Goal: Information Seeking & Learning: Learn about a topic

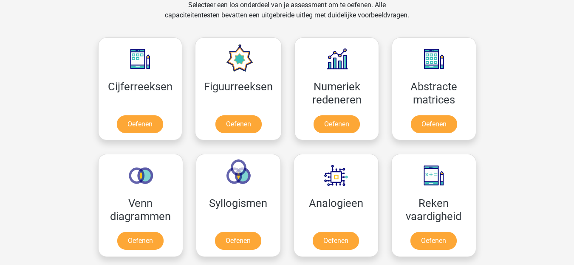
scroll to position [425, 0]
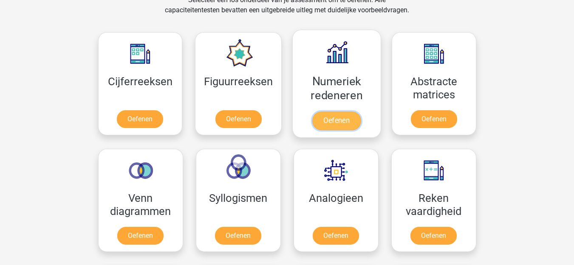
click at [346, 119] on link "Oefenen" at bounding box center [336, 121] width 48 height 19
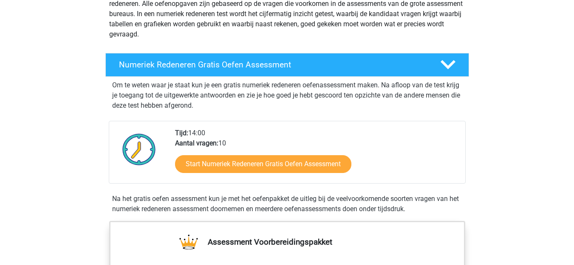
scroll to position [127, 0]
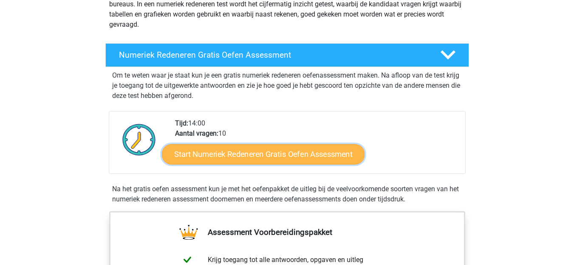
click at [255, 149] on link "Start Numeriek Redeneren Gratis Oefen Assessment" at bounding box center [263, 154] width 202 height 20
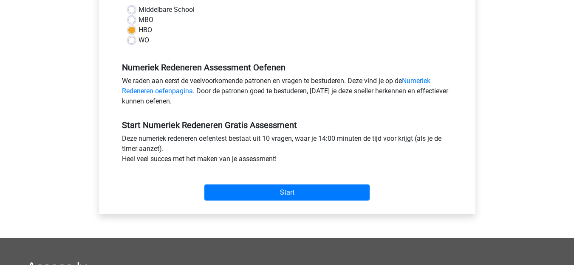
scroll to position [212, 0]
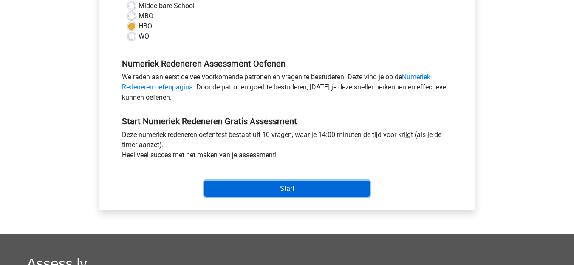
click at [298, 190] on input "Start" at bounding box center [286, 189] width 165 height 16
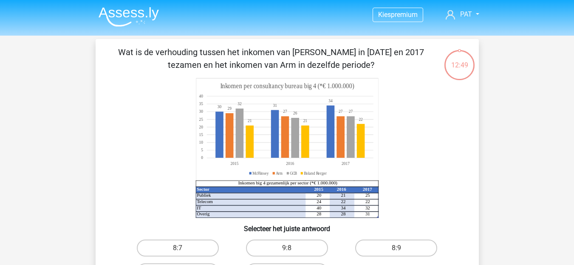
scroll to position [42, 0]
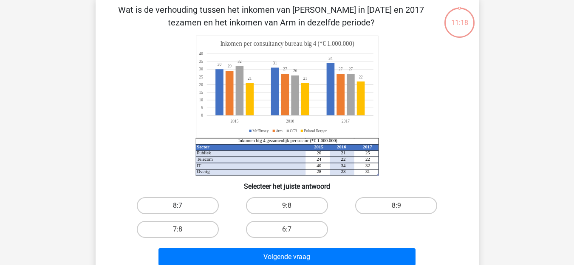
click at [163, 206] on label "8:7" at bounding box center [178, 205] width 82 height 17
click at [177, 206] on input "8:7" at bounding box center [180, 209] width 6 height 6
radio input "true"
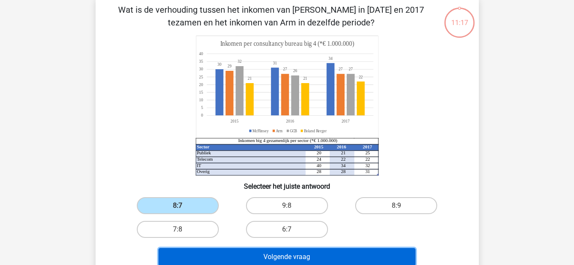
click at [295, 253] on button "Volgende vraag" at bounding box center [286, 257] width 257 height 18
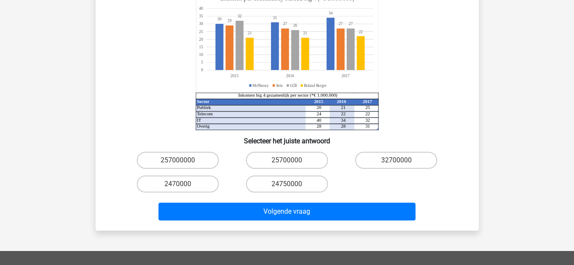
scroll to position [127, 0]
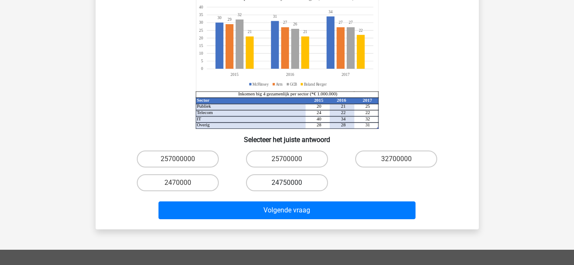
click at [284, 174] on label "24750000" at bounding box center [287, 182] width 82 height 17
click at [287, 183] on input "24750000" at bounding box center [290, 186] width 6 height 6
radio input "true"
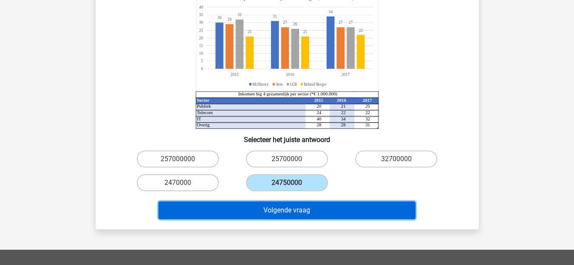
click at [310, 202] on button "Volgende vraag" at bounding box center [286, 211] width 257 height 18
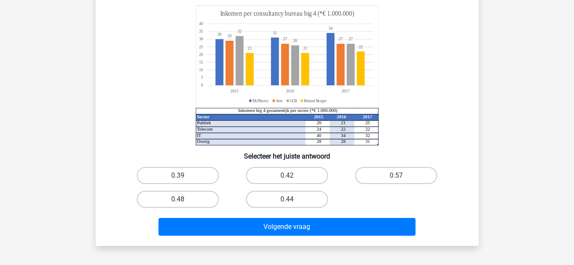
scroll to position [39, 0]
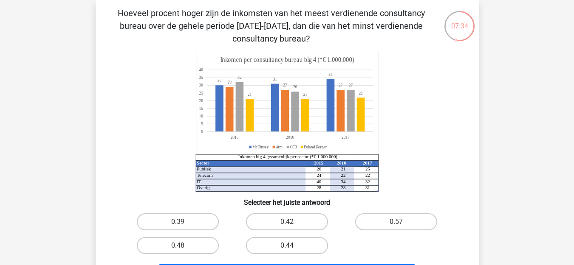
click at [304, 249] on label "0.44" at bounding box center [287, 245] width 82 height 17
click at [292, 249] on input "0.44" at bounding box center [290, 249] width 6 height 6
radio input "true"
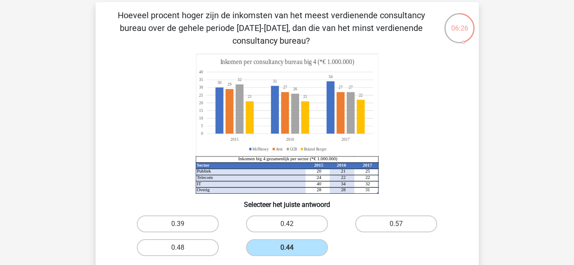
scroll to position [85, 0]
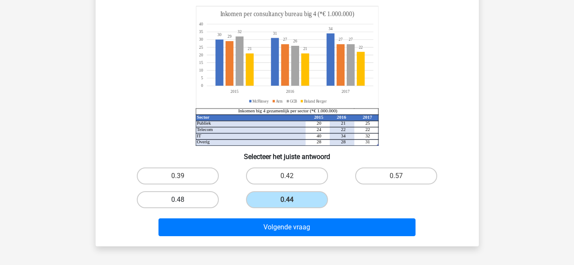
click at [155, 199] on label "0.48" at bounding box center [178, 199] width 82 height 17
click at [177, 200] on input "0.48" at bounding box center [180, 203] width 6 height 6
radio input "true"
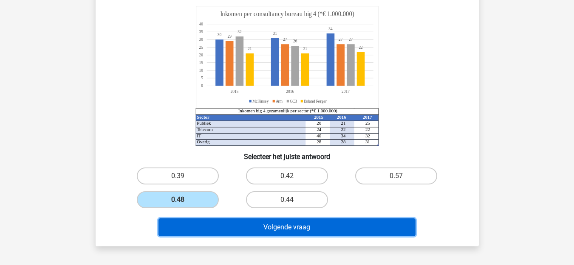
click at [293, 228] on button "Volgende vraag" at bounding box center [286, 228] width 257 height 18
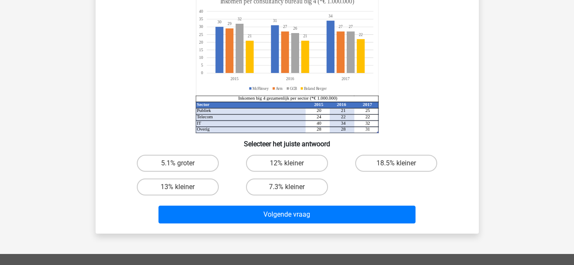
scroll to position [39, 0]
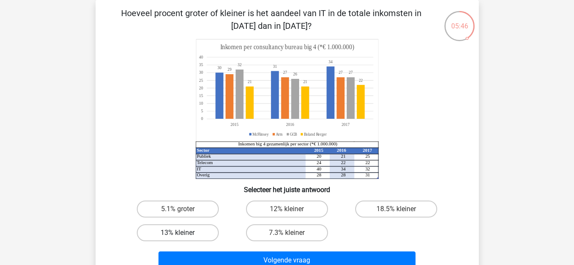
click at [195, 235] on label "13% kleiner" at bounding box center [178, 233] width 82 height 17
click at [183, 235] on input "13% kleiner" at bounding box center [180, 236] width 6 height 6
radio input "true"
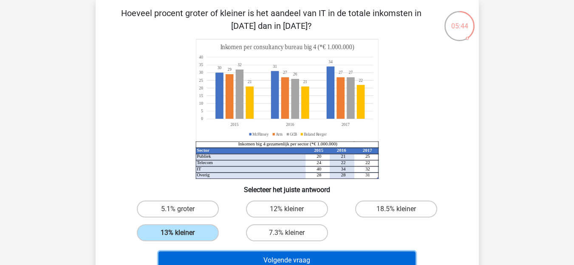
click at [251, 253] on button "Volgende vraag" at bounding box center [286, 261] width 257 height 18
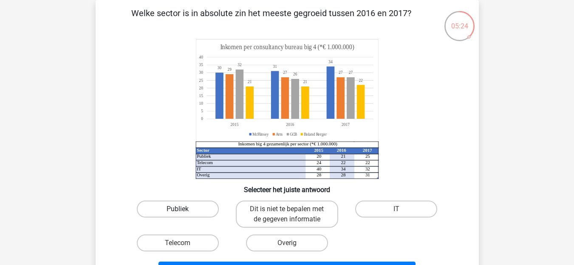
click at [169, 212] on label "Publiek" at bounding box center [178, 209] width 82 height 17
click at [177, 212] on input "Publiek" at bounding box center [180, 212] width 6 height 6
radio input "true"
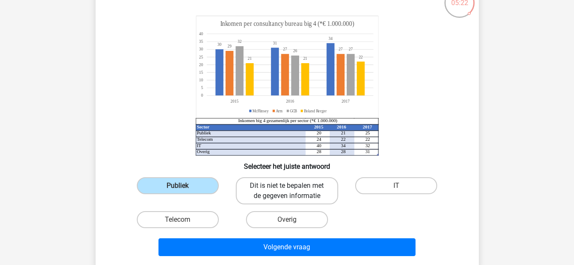
scroll to position [82, 0]
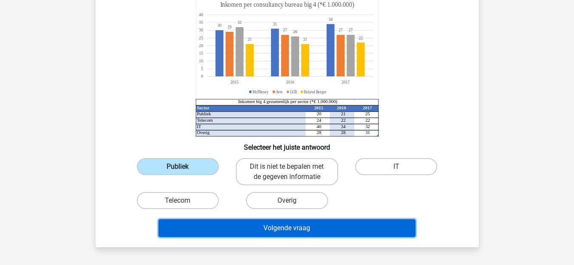
click at [284, 227] on button "Volgende vraag" at bounding box center [286, 228] width 257 height 18
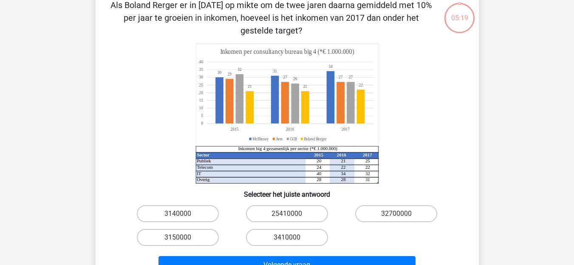
scroll to position [39, 0]
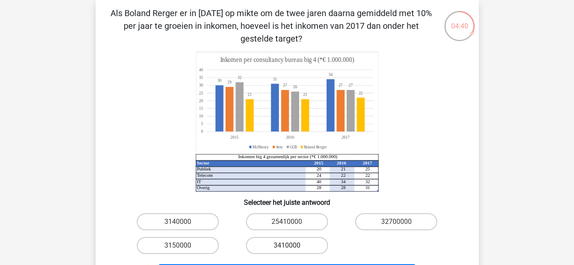
click at [269, 246] on label "3410000" at bounding box center [287, 245] width 82 height 17
click at [287, 246] on input "3410000" at bounding box center [290, 249] width 6 height 6
radio input "true"
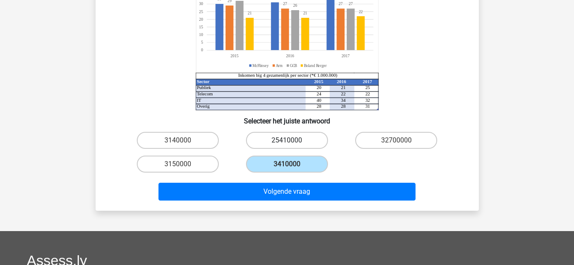
scroll to position [124, 0]
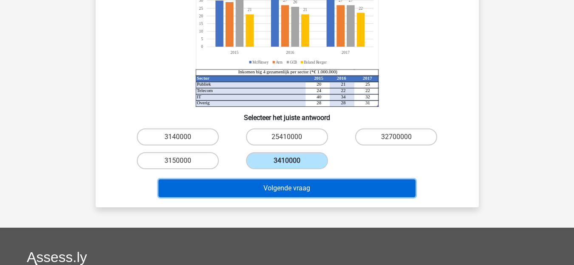
click at [286, 192] on button "Volgende vraag" at bounding box center [286, 189] width 257 height 18
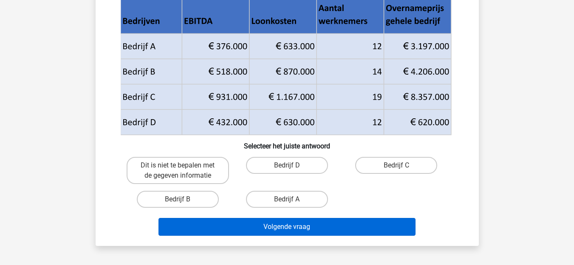
scroll to position [85, 0]
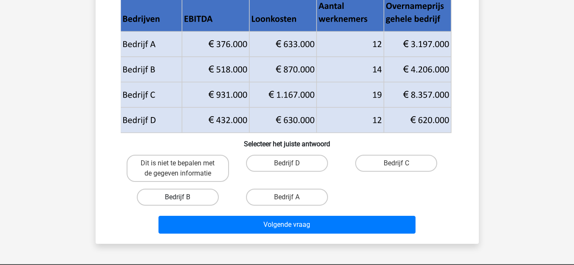
click at [170, 194] on label "Bedrijf B" at bounding box center [178, 197] width 82 height 17
click at [177, 197] on input "Bedrijf B" at bounding box center [180, 200] width 6 height 6
radio input "true"
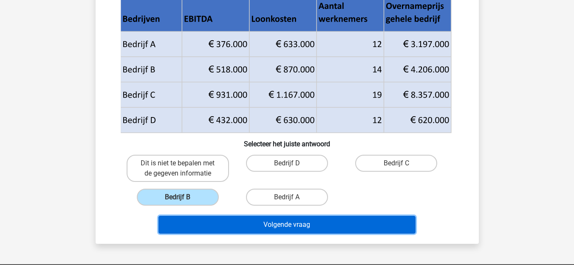
click at [319, 224] on button "Volgende vraag" at bounding box center [286, 225] width 257 height 18
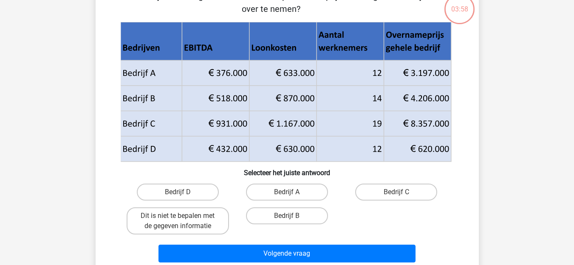
scroll to position [39, 0]
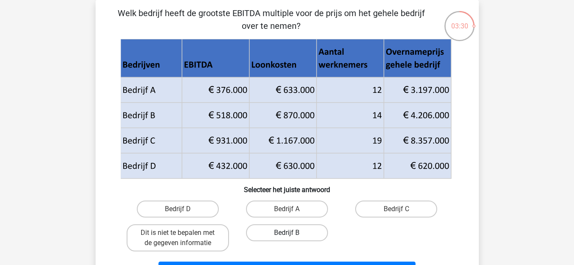
click at [287, 230] on label "Bedrijf B" at bounding box center [287, 233] width 82 height 17
click at [287, 233] on input "Bedrijf B" at bounding box center [290, 236] width 6 height 6
radio input "true"
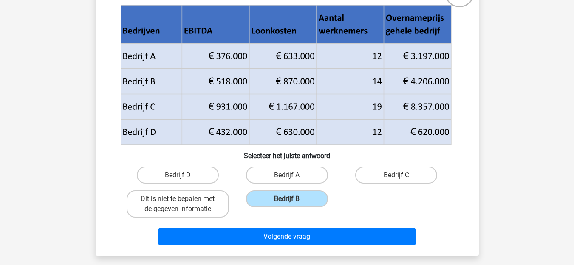
scroll to position [124, 0]
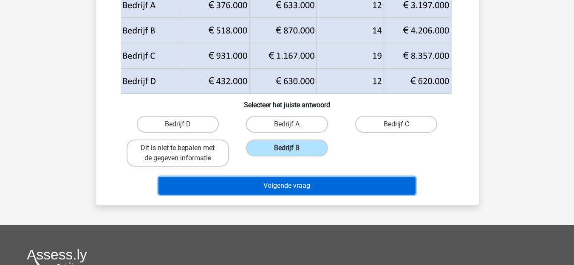
click at [291, 186] on button "Volgende vraag" at bounding box center [286, 186] width 257 height 18
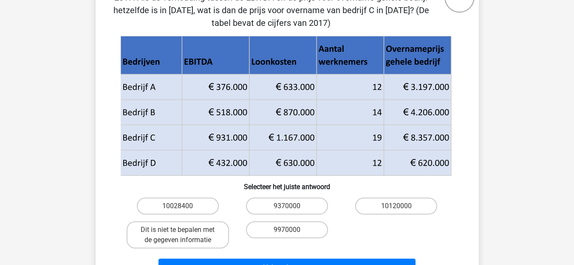
scroll to position [82, 0]
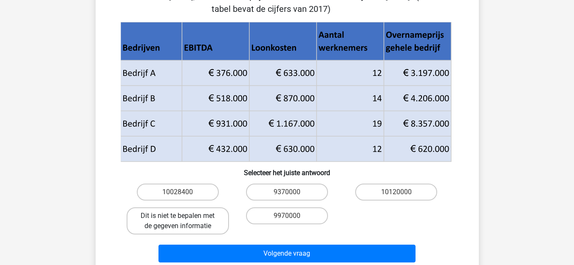
click at [169, 218] on label "Dit is niet te bepalen met de gegeven informatie" at bounding box center [178, 221] width 102 height 27
click at [177, 218] on input "Dit is niet te bepalen met de gegeven informatie" at bounding box center [180, 219] width 6 height 6
radio input "true"
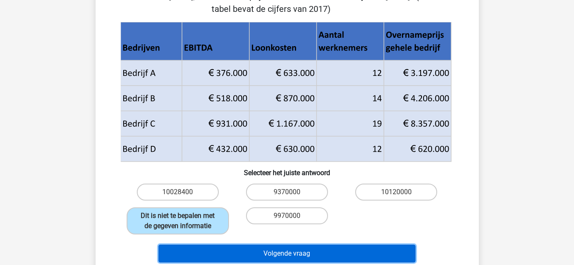
click at [307, 253] on button "Volgende vraag" at bounding box center [286, 254] width 257 height 18
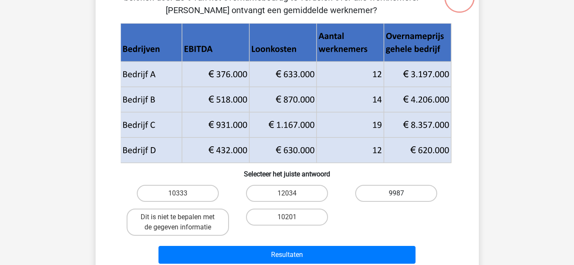
scroll to position [39, 0]
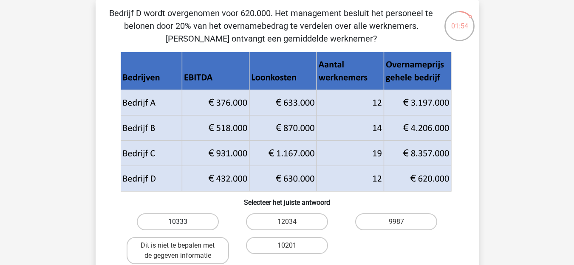
click at [154, 219] on label "10333" at bounding box center [178, 222] width 82 height 17
click at [177, 222] on input "10333" at bounding box center [180, 225] width 6 height 6
radio input "true"
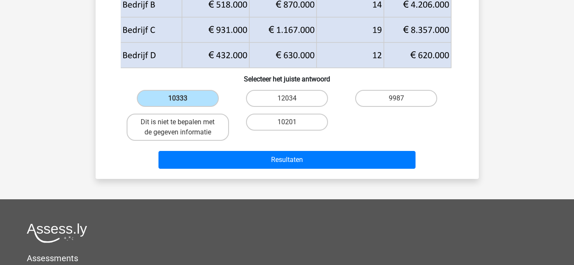
scroll to position [166, 0]
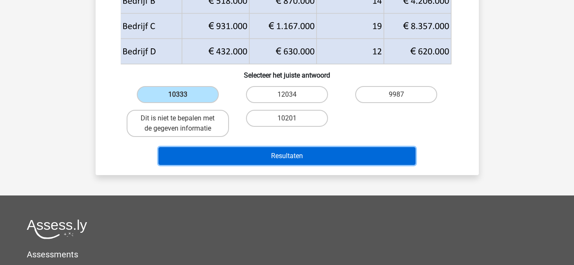
click at [281, 151] on button "Resultaten" at bounding box center [286, 156] width 257 height 18
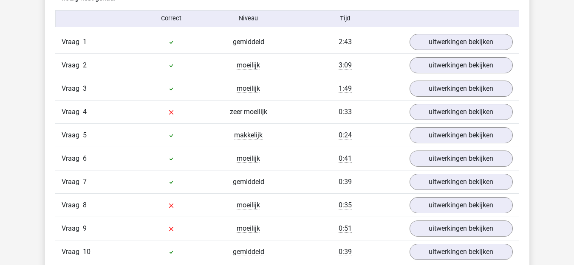
scroll to position [679, 0]
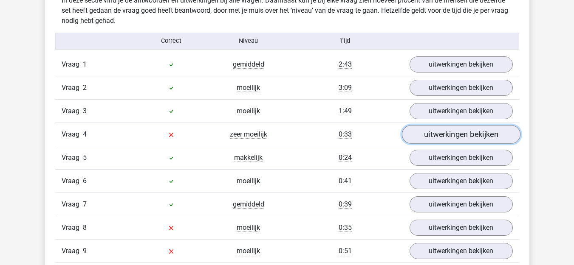
drag, startPoint x: 433, startPoint y: 134, endPoint x: 426, endPoint y: 134, distance: 6.8
click at [433, 134] on link "uitwerkingen bekijken" at bounding box center [460, 134] width 118 height 19
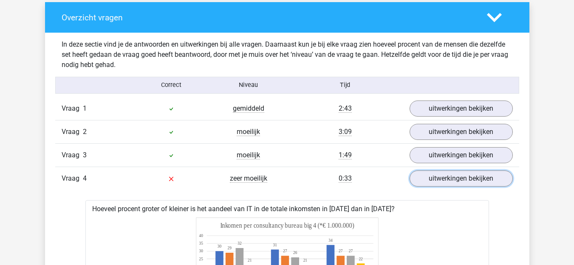
scroll to position [620, 0]
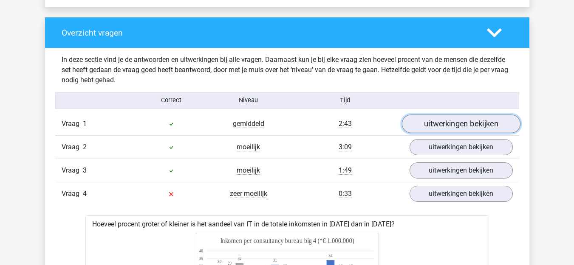
click at [427, 124] on link "uitwerkingen bekijken" at bounding box center [460, 124] width 118 height 19
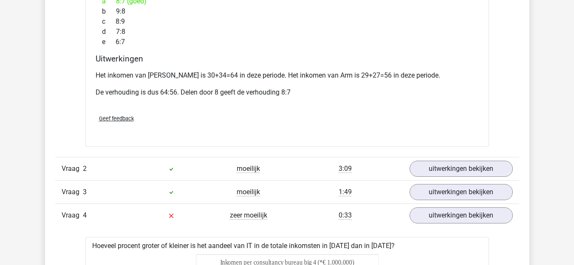
scroll to position [959, 0]
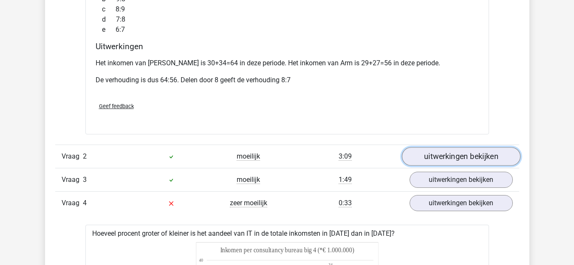
drag, startPoint x: 433, startPoint y: 144, endPoint x: 411, endPoint y: 149, distance: 22.7
click at [433, 147] on link "uitwerkingen bekijken" at bounding box center [460, 156] width 118 height 19
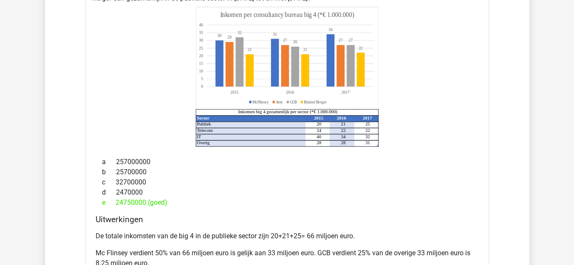
scroll to position [1214, 0]
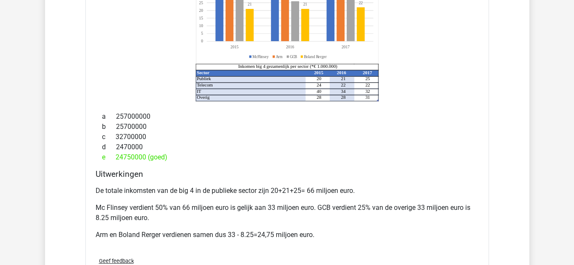
click at [265, 152] on div "e 24750000 (goed)" at bounding box center [287, 157] width 383 height 10
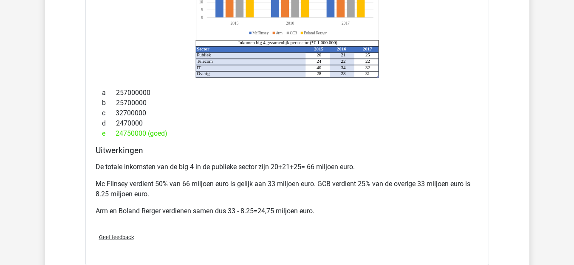
scroll to position [1341, 0]
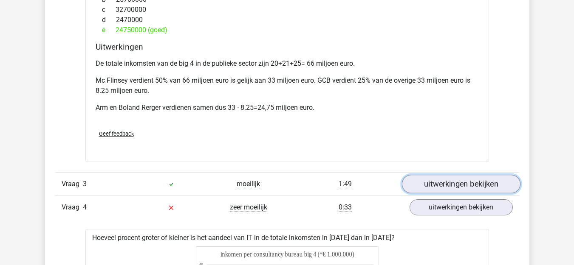
click at [448, 175] on link "uitwerkingen bekijken" at bounding box center [460, 184] width 118 height 19
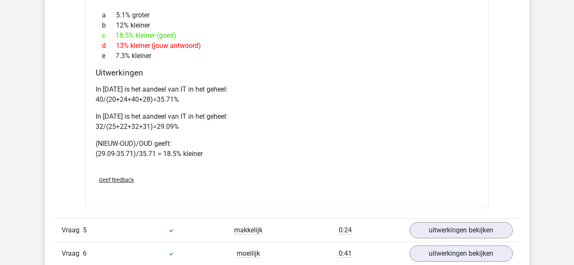
scroll to position [2445, 0]
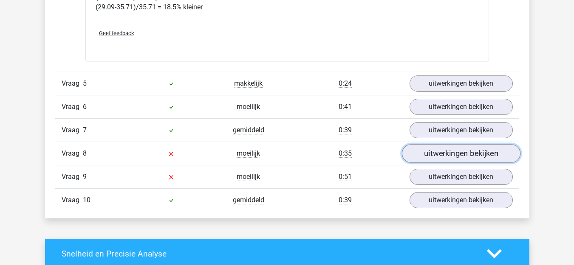
click at [481, 144] on link "uitwerkingen bekijken" at bounding box center [460, 153] width 118 height 19
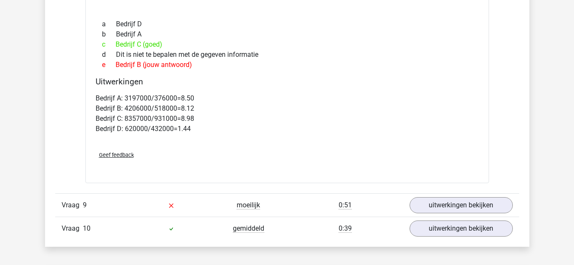
scroll to position [2870, 0]
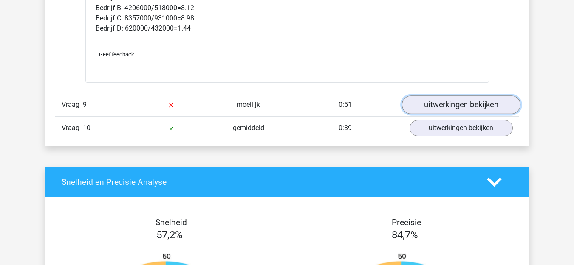
click at [459, 96] on link "uitwerkingen bekijken" at bounding box center [460, 105] width 118 height 19
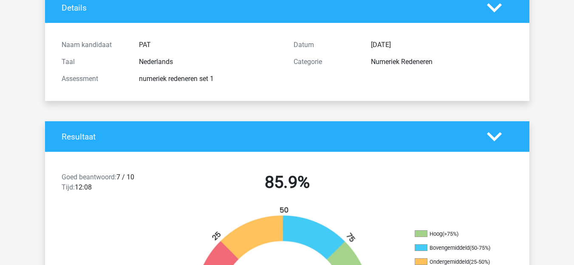
scroll to position [0, 0]
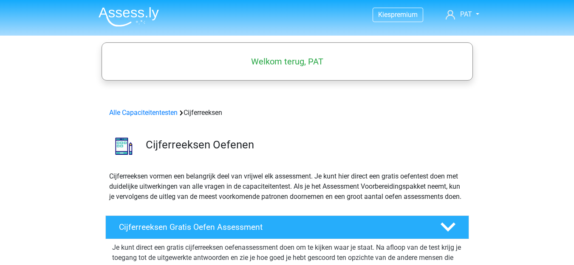
click at [122, 14] on img at bounding box center [128, 17] width 60 height 20
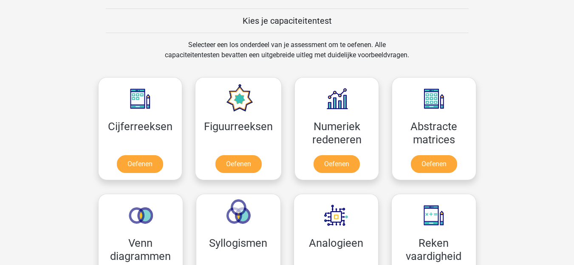
scroll to position [382, 0]
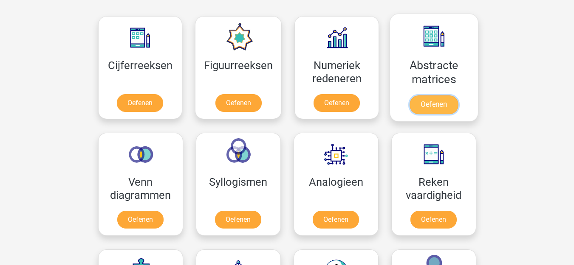
click at [446, 96] on link "Oefenen" at bounding box center [433, 105] width 48 height 19
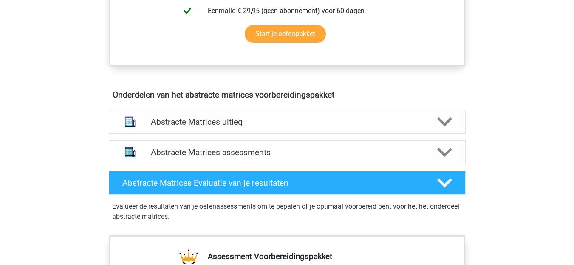
scroll to position [425, 0]
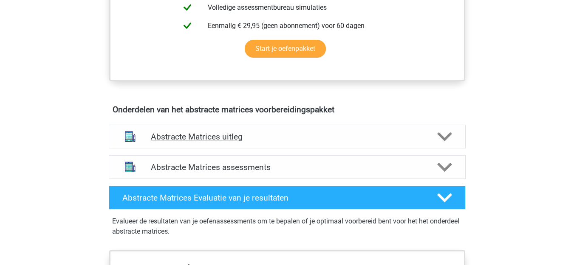
click at [321, 131] on div "Abstracte Matrices uitleg" at bounding box center [287, 137] width 357 height 24
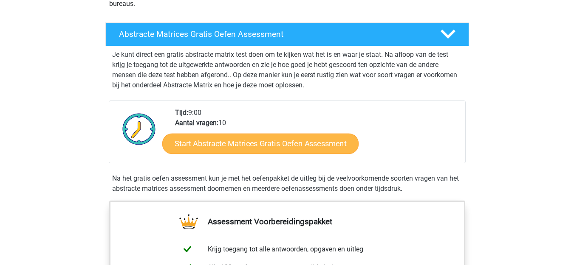
scroll to position [127, 0]
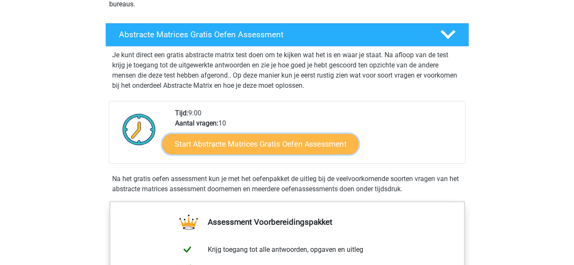
click at [287, 144] on link "Start Abstracte Matrices Gratis Oefen Assessment" at bounding box center [260, 144] width 196 height 20
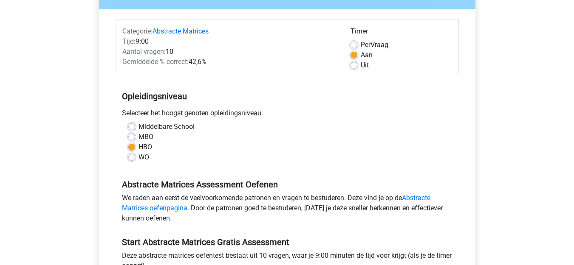
scroll to position [170, 0]
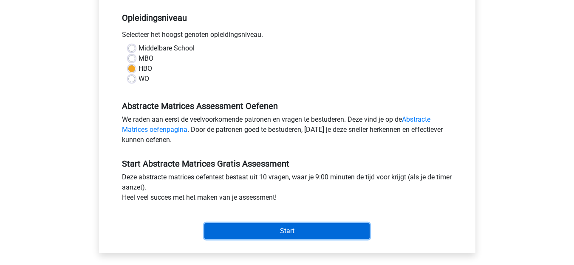
click at [290, 231] on input "Start" at bounding box center [286, 231] width 165 height 16
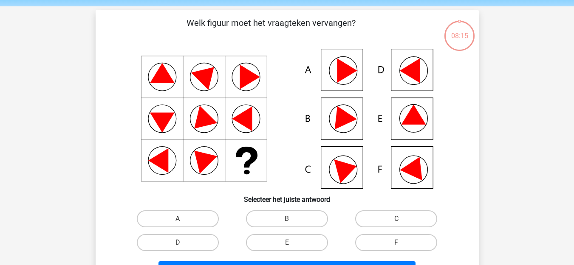
scroll to position [42, 0]
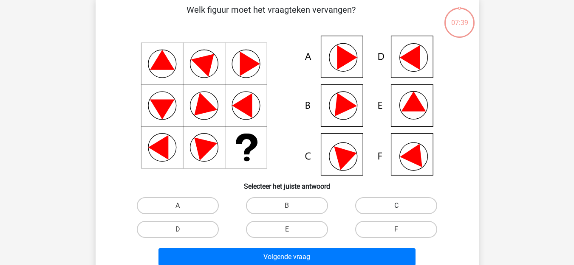
click at [408, 205] on label "C" at bounding box center [396, 205] width 82 height 17
click at [402, 206] on input "C" at bounding box center [399, 209] width 6 height 6
radio input "true"
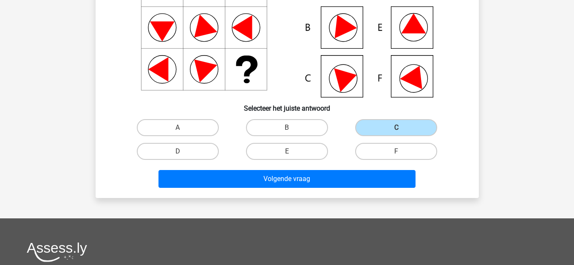
scroll to position [127, 0]
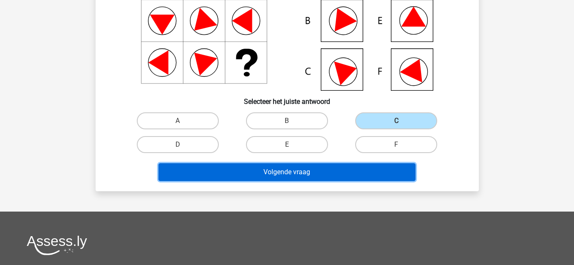
click at [297, 171] on button "Volgende vraag" at bounding box center [286, 172] width 257 height 18
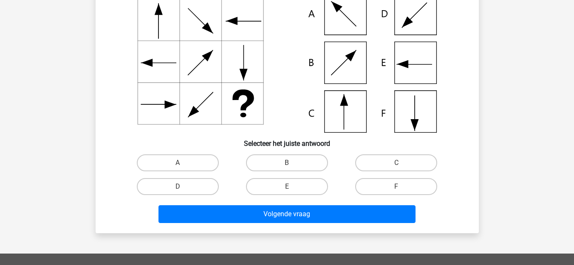
scroll to position [39, 0]
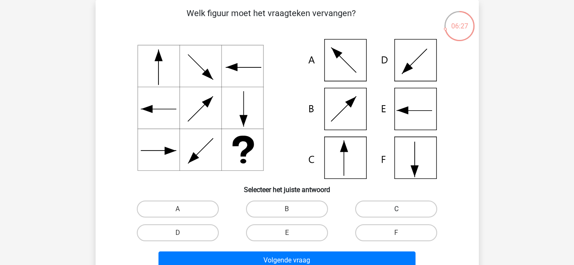
click at [381, 210] on label "C" at bounding box center [396, 209] width 82 height 17
click at [396, 210] on input "C" at bounding box center [399, 212] width 6 height 6
radio input "true"
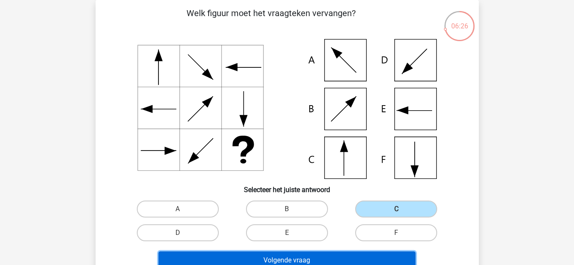
click at [290, 259] on button "Volgende vraag" at bounding box center [286, 261] width 257 height 18
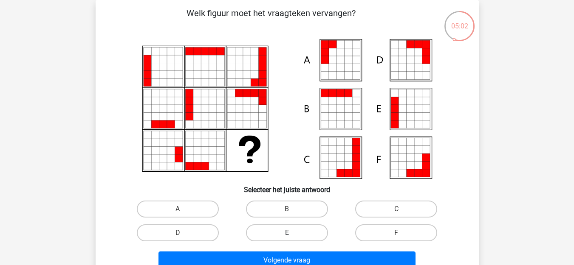
click at [281, 231] on label "E" at bounding box center [287, 233] width 82 height 17
click at [287, 233] on input "E" at bounding box center [290, 236] width 6 height 6
radio input "true"
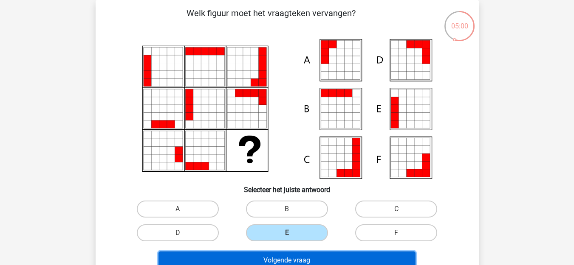
click at [303, 256] on button "Volgende vraag" at bounding box center [286, 261] width 257 height 18
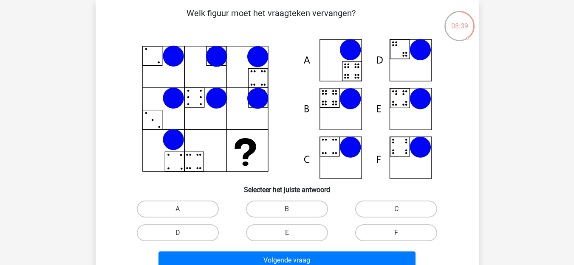
click at [396, 148] on icon at bounding box center [287, 109] width 342 height 140
click at [378, 227] on label "F" at bounding box center [396, 233] width 82 height 17
click at [396, 233] on input "F" at bounding box center [399, 236] width 6 height 6
radio input "true"
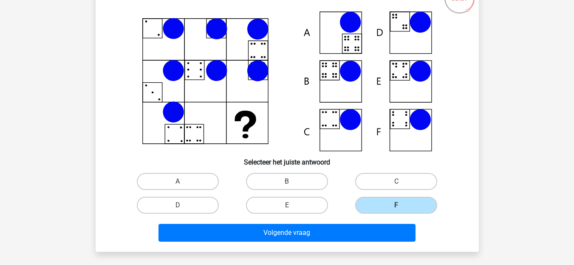
scroll to position [82, 0]
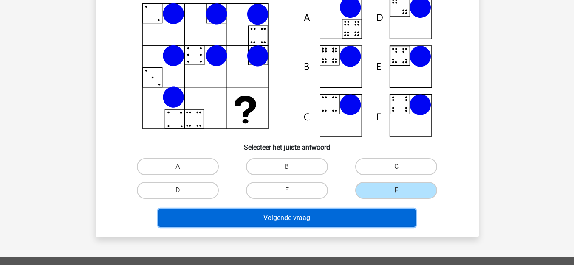
click at [283, 219] on button "Volgende vraag" at bounding box center [286, 218] width 257 height 18
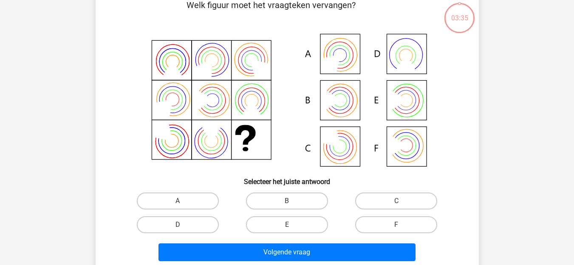
scroll to position [39, 0]
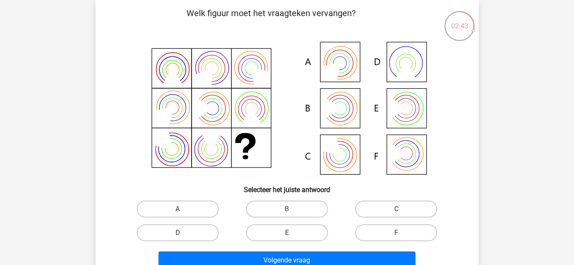
click at [276, 200] on div "B" at bounding box center [286, 209] width 109 height 24
click at [279, 208] on label "B" at bounding box center [287, 209] width 82 height 17
click at [287, 209] on input "B" at bounding box center [290, 212] width 6 height 6
radio input "true"
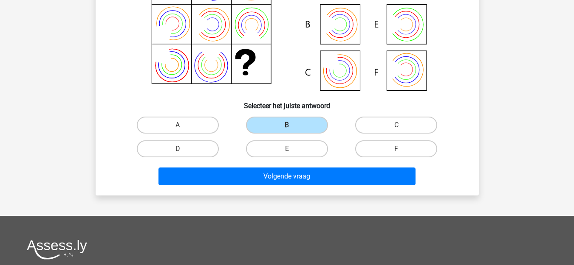
scroll to position [124, 0]
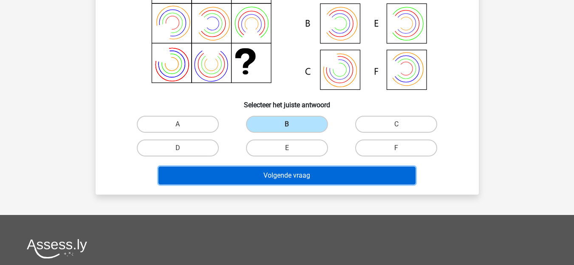
click at [302, 183] on button "Volgende vraag" at bounding box center [286, 176] width 257 height 18
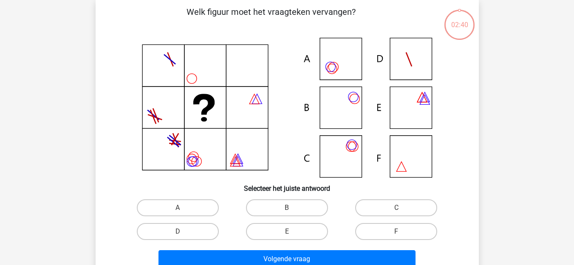
scroll to position [39, 0]
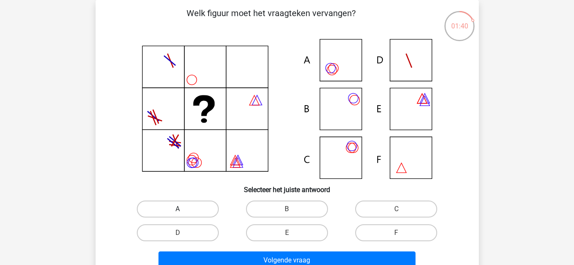
click at [186, 206] on label "A" at bounding box center [178, 209] width 82 height 17
click at [183, 209] on input "A" at bounding box center [180, 212] width 6 height 6
radio input "true"
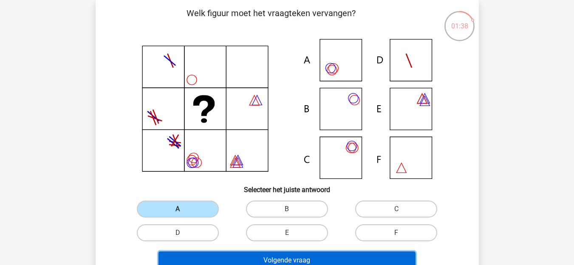
click at [279, 260] on button "Volgende vraag" at bounding box center [286, 261] width 257 height 18
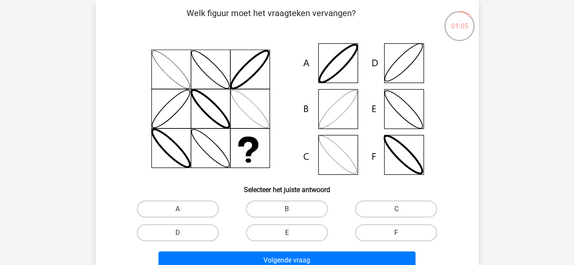
click at [403, 62] on icon at bounding box center [287, 109] width 342 height 140
click at [208, 228] on label "D" at bounding box center [178, 233] width 82 height 17
click at [183, 233] on input "D" at bounding box center [180, 236] width 6 height 6
radio input "true"
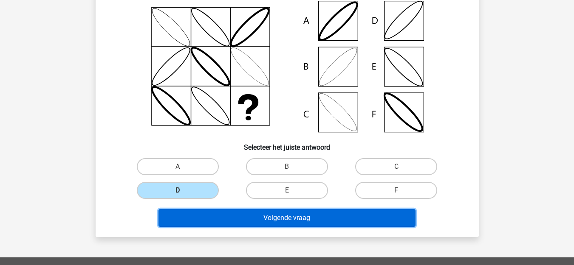
click at [290, 215] on button "Volgende vraag" at bounding box center [286, 218] width 257 height 18
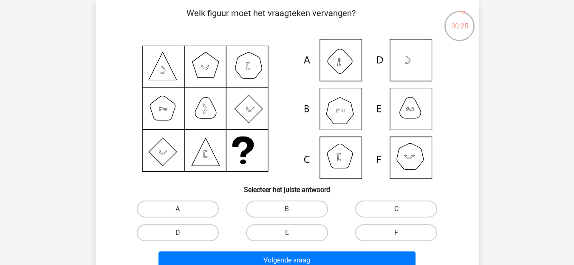
click at [349, 104] on icon at bounding box center [287, 109] width 342 height 140
click at [307, 213] on label "B" at bounding box center [287, 209] width 82 height 17
click at [292, 213] on input "B" at bounding box center [290, 212] width 6 height 6
radio input "true"
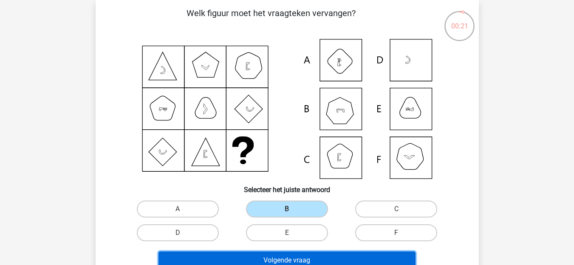
click at [308, 262] on button "Volgende vraag" at bounding box center [286, 261] width 257 height 18
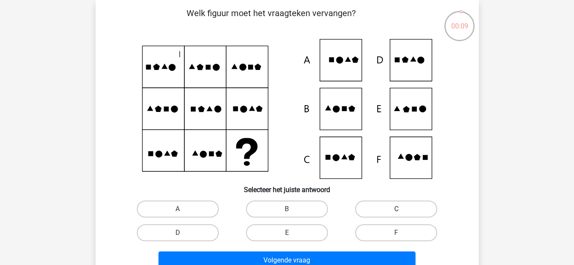
click at [382, 207] on label "C" at bounding box center [396, 209] width 82 height 17
click at [396, 209] on input "C" at bounding box center [399, 212] width 6 height 6
radio input "true"
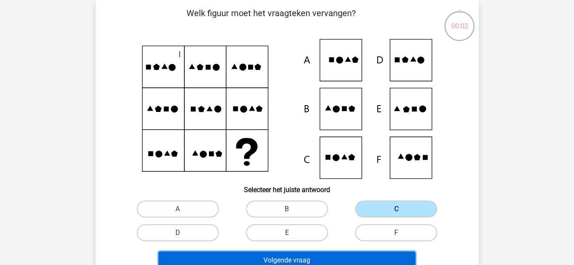
click at [284, 255] on button "Volgende vraag" at bounding box center [286, 261] width 257 height 18
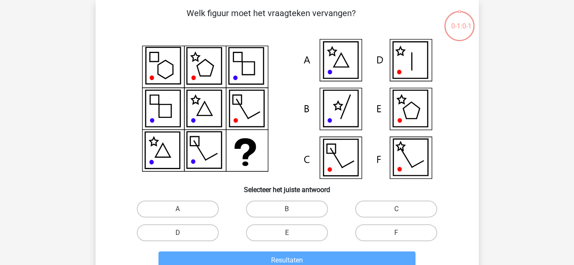
scroll to position [67, 0]
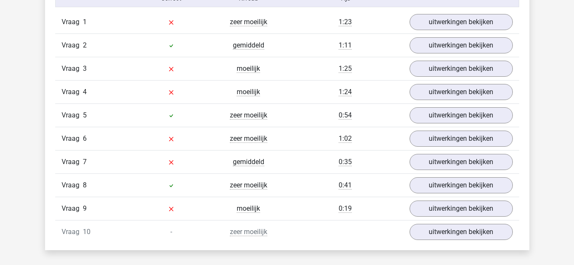
scroll to position [679, 0]
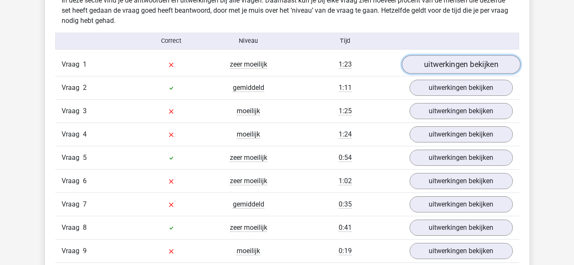
click at [480, 68] on link "uitwerkingen bekijken" at bounding box center [460, 64] width 118 height 19
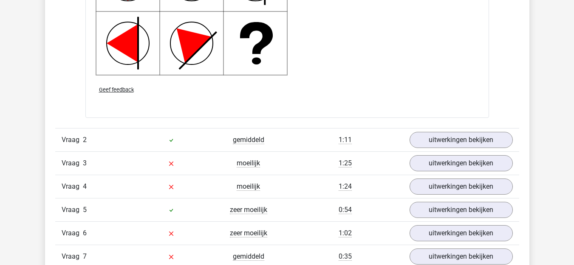
scroll to position [1189, 0]
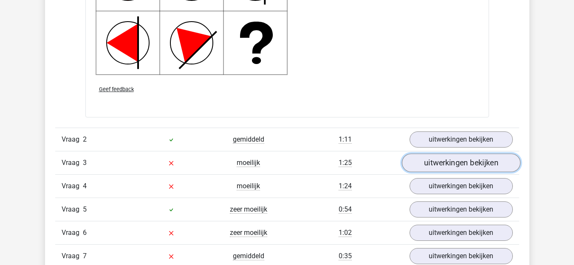
click at [467, 164] on link "uitwerkingen bekijken" at bounding box center [460, 163] width 118 height 19
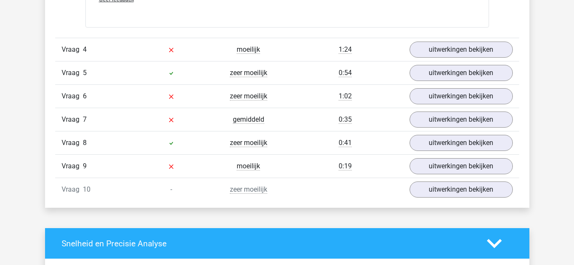
scroll to position [1825, 0]
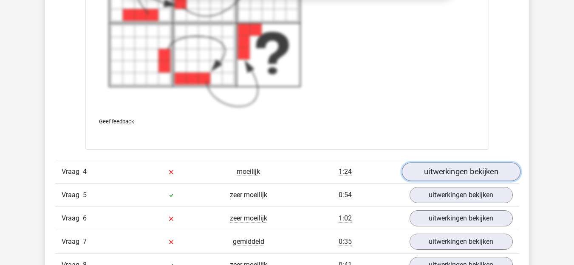
click at [443, 170] on link "uitwerkingen bekijken" at bounding box center [460, 172] width 118 height 19
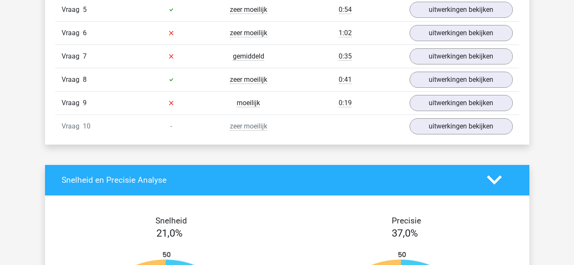
scroll to position [2377, 0]
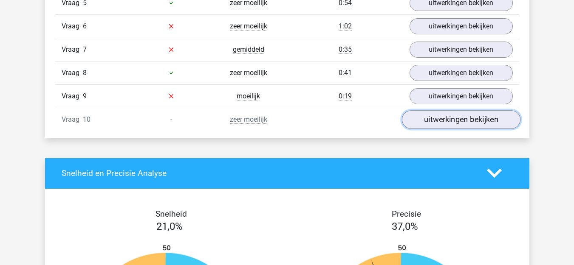
click at [445, 116] on link "uitwerkingen bekijken" at bounding box center [460, 119] width 118 height 19
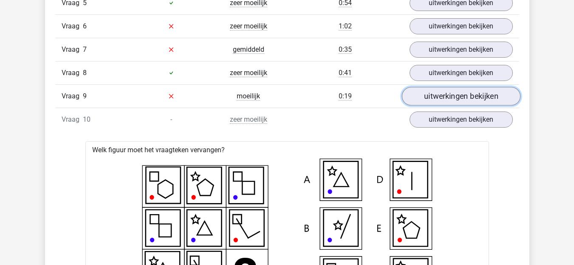
click at [477, 98] on link "uitwerkingen bekijken" at bounding box center [460, 96] width 118 height 19
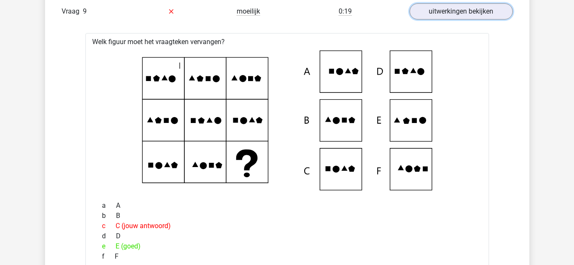
scroll to position [2335, 0]
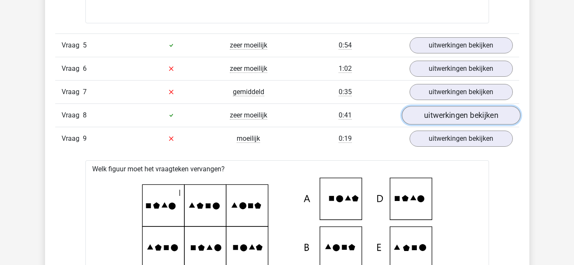
click at [441, 113] on link "uitwerkingen bekijken" at bounding box center [460, 115] width 118 height 19
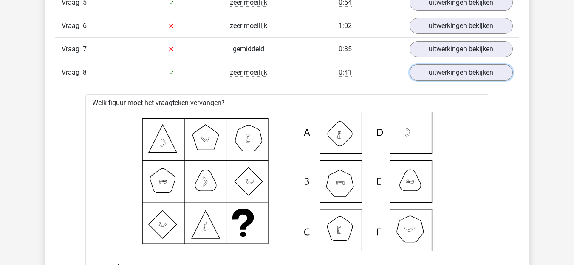
scroll to position [2377, 0]
click at [443, 68] on link "uitwerkingen bekijken" at bounding box center [460, 73] width 118 height 19
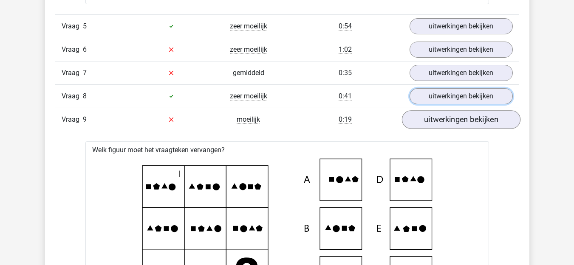
scroll to position [2335, 0]
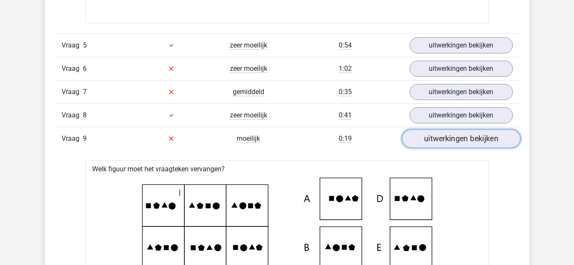
click at [448, 140] on link "uitwerkingen bekijken" at bounding box center [460, 138] width 118 height 19
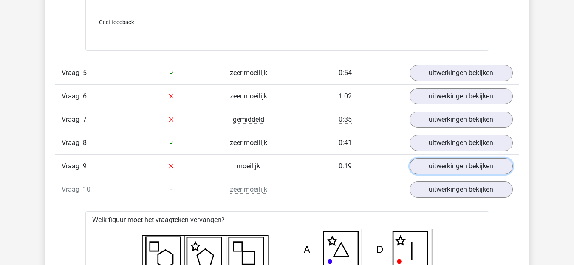
scroll to position [2292, 0]
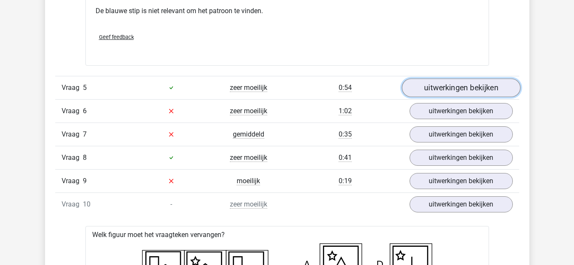
click at [437, 91] on link "uitwerkingen bekijken" at bounding box center [460, 88] width 118 height 19
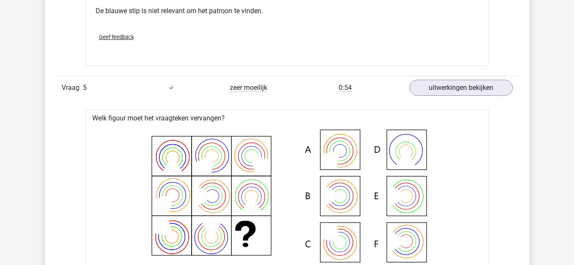
click at [481, 98] on div "Vraag 5 zeer moeilijk 0:54 uitwerkingen bekijken" at bounding box center [287, 87] width 464 height 23
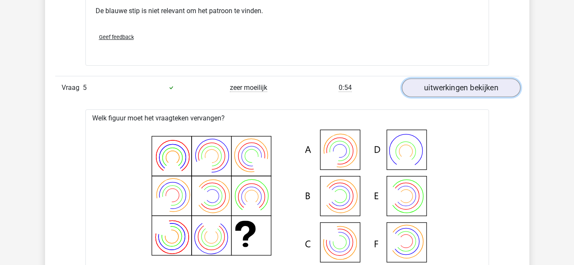
click at [481, 91] on link "uitwerkingen bekijken" at bounding box center [460, 88] width 118 height 19
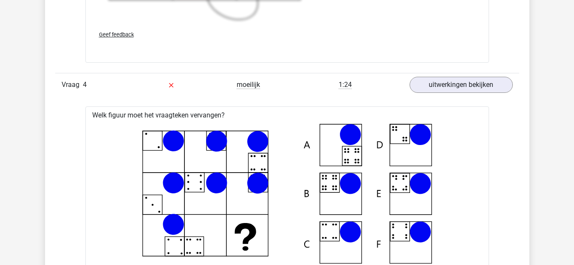
scroll to position [1868, 0]
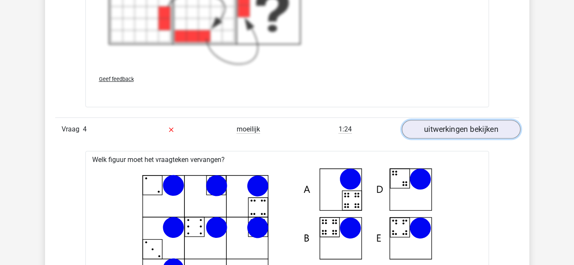
click at [466, 127] on link "uitwerkingen bekijken" at bounding box center [460, 130] width 118 height 19
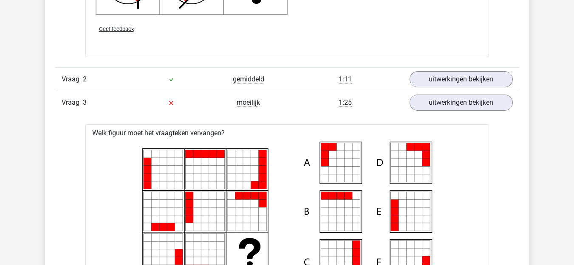
scroll to position [1231, 0]
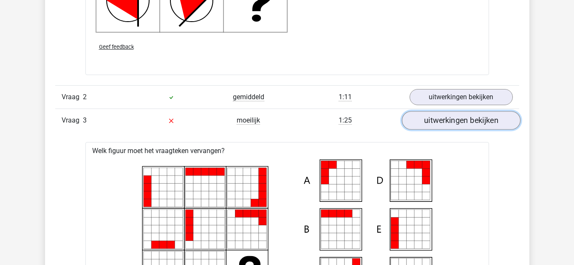
click at [464, 123] on link "uitwerkingen bekijken" at bounding box center [460, 120] width 118 height 19
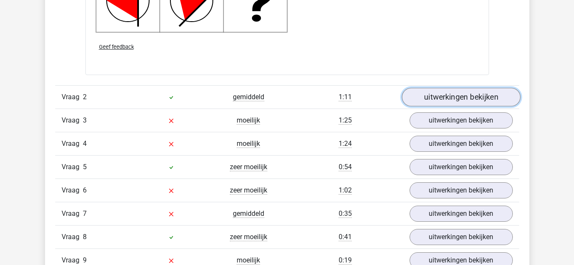
click at [464, 95] on link "uitwerkingen bekijken" at bounding box center [460, 97] width 118 height 19
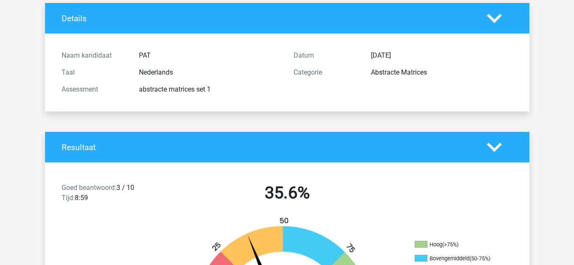
scroll to position [0, 0]
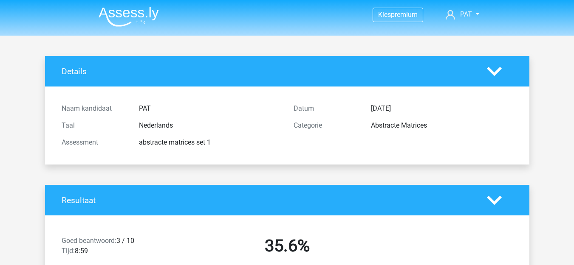
click at [495, 200] on icon at bounding box center [493, 200] width 15 height 15
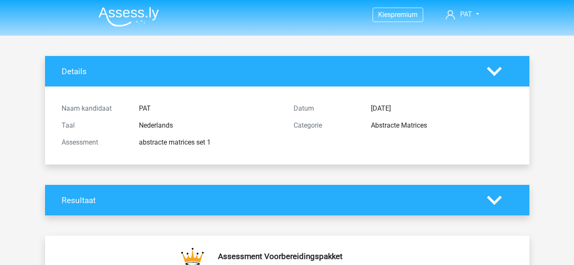
click at [493, 72] on polygon at bounding box center [493, 71] width 15 height 9
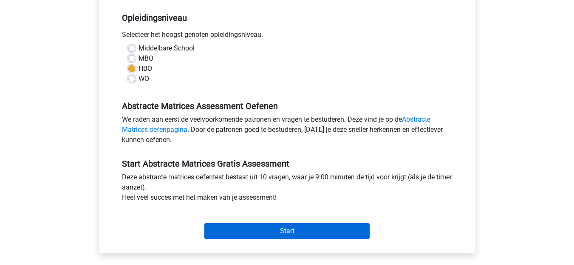
scroll to position [170, 0]
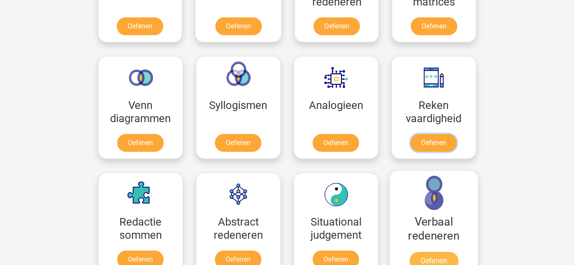
scroll to position [467, 0]
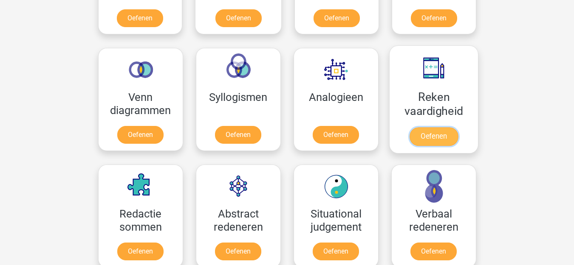
click at [434, 135] on link "Oefenen" at bounding box center [433, 136] width 48 height 19
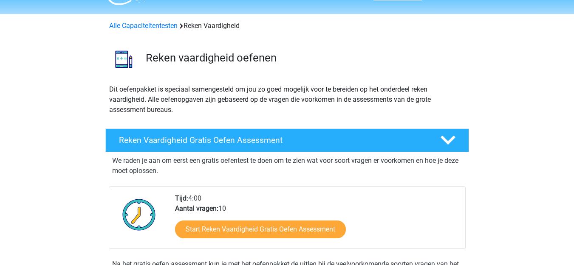
scroll to position [42, 0]
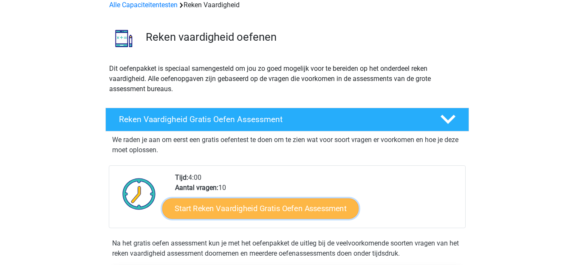
click at [292, 209] on link "Start Reken Vaardigheid Gratis Oefen Assessment" at bounding box center [260, 208] width 196 height 20
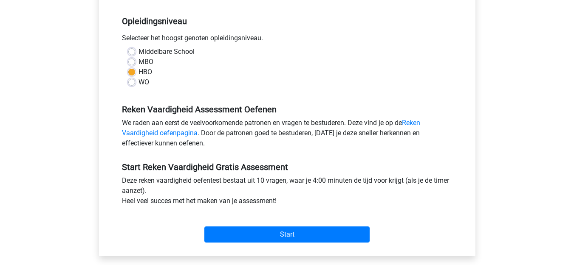
scroll to position [170, 0]
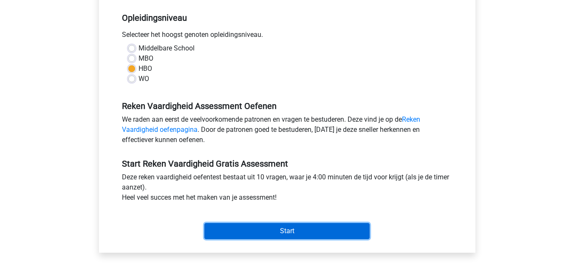
click at [304, 229] on input "Start" at bounding box center [286, 231] width 165 height 16
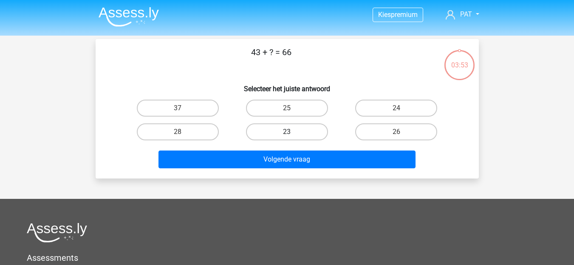
click at [304, 129] on label "23" at bounding box center [287, 132] width 82 height 17
click at [292, 132] on input "23" at bounding box center [290, 135] width 6 height 6
radio input "true"
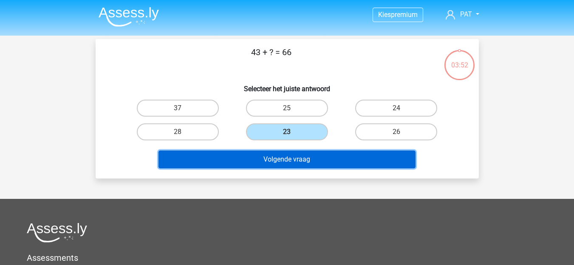
click at [312, 160] on button "Volgende vraag" at bounding box center [286, 160] width 257 height 18
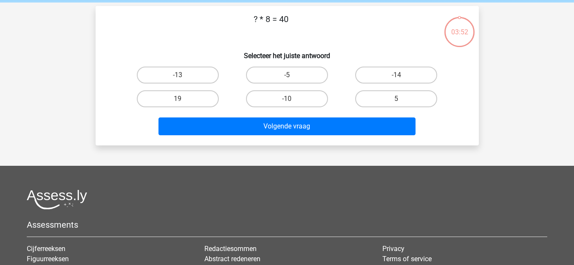
scroll to position [39, 0]
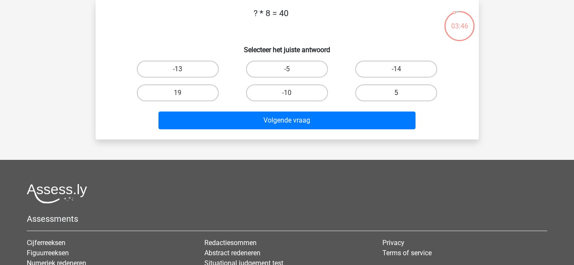
click at [380, 93] on label "5" at bounding box center [396, 92] width 82 height 17
click at [396, 93] on input "5" at bounding box center [399, 96] width 6 height 6
radio input "true"
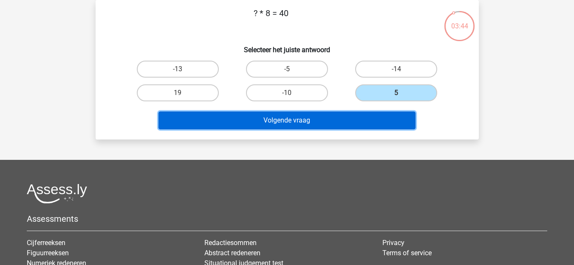
click at [320, 117] on button "Volgende vraag" at bounding box center [286, 121] width 257 height 18
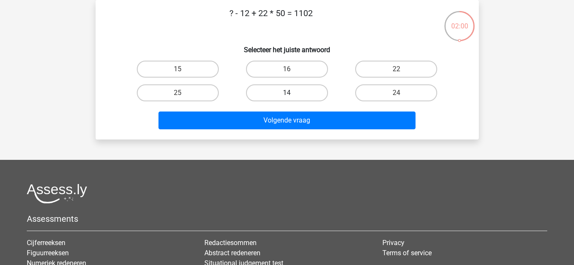
click at [300, 89] on label "14" at bounding box center [287, 92] width 82 height 17
click at [292, 93] on input "14" at bounding box center [290, 96] width 6 height 6
radio input "true"
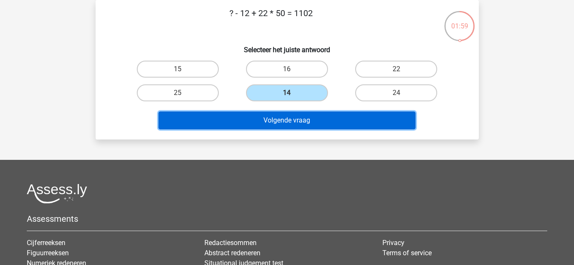
click at [305, 118] on button "Volgende vraag" at bounding box center [286, 121] width 257 height 18
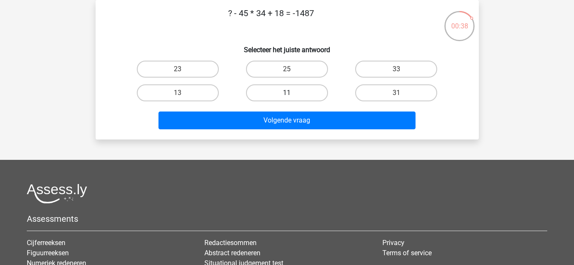
click at [287, 86] on label "11" at bounding box center [287, 92] width 82 height 17
click at [287, 93] on input "11" at bounding box center [290, 96] width 6 height 6
radio input "true"
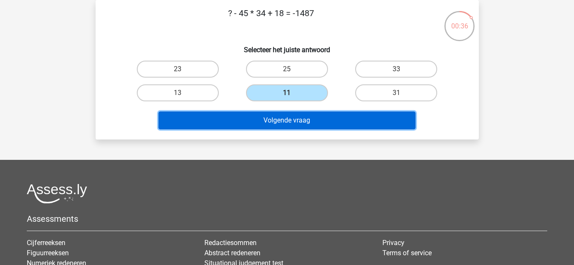
click at [296, 118] on button "Volgende vraag" at bounding box center [286, 121] width 257 height 18
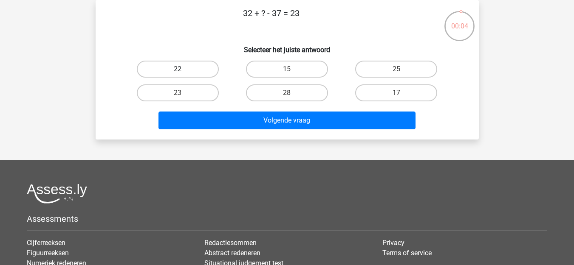
click at [209, 67] on label "22" at bounding box center [178, 69] width 82 height 17
click at [183, 69] on input "22" at bounding box center [180, 72] width 6 height 6
radio input "true"
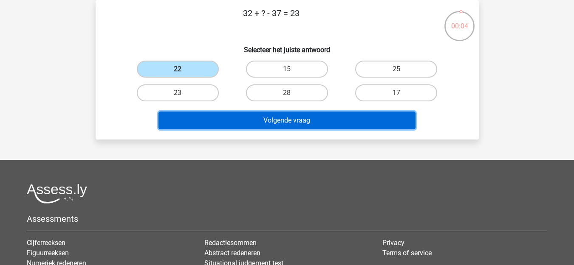
click at [332, 118] on button "Volgende vraag" at bounding box center [286, 121] width 257 height 18
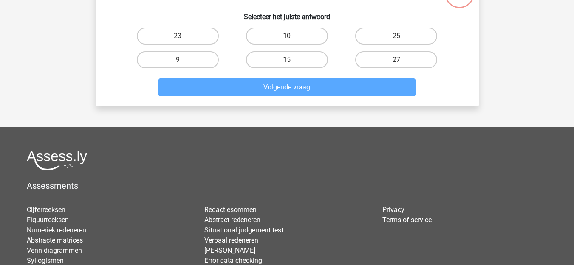
scroll to position [124, 0]
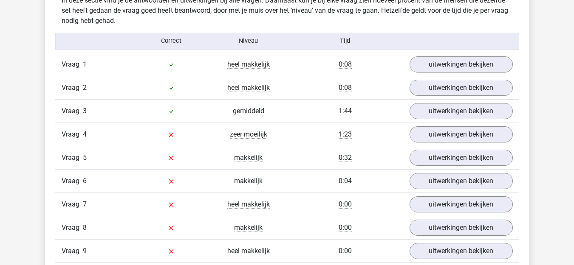
scroll to position [722, 0]
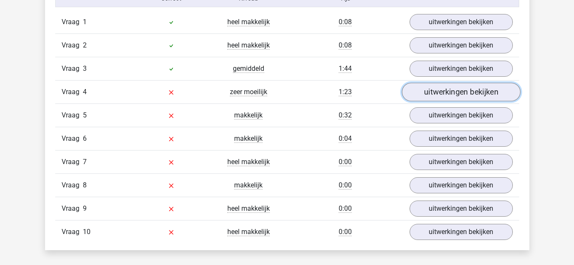
click at [477, 93] on link "uitwerkingen bekijken" at bounding box center [460, 92] width 118 height 19
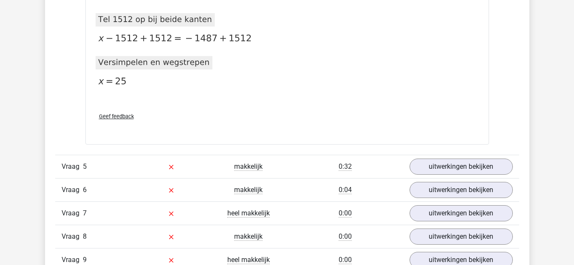
scroll to position [1146, 0]
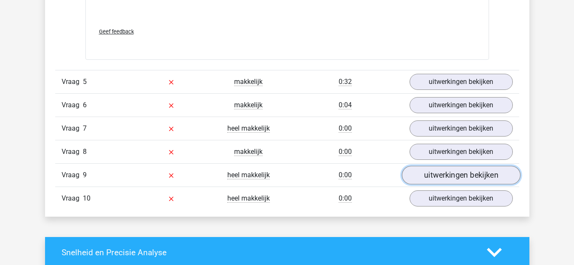
click at [433, 174] on link "uitwerkingen bekijken" at bounding box center [460, 175] width 118 height 19
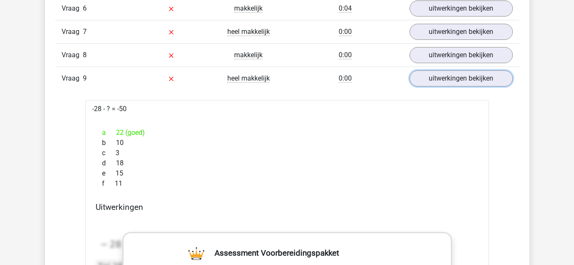
scroll to position [1231, 0]
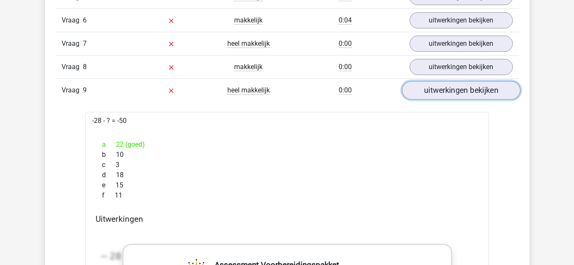
click at [447, 90] on link "uitwerkingen bekijken" at bounding box center [460, 91] width 118 height 19
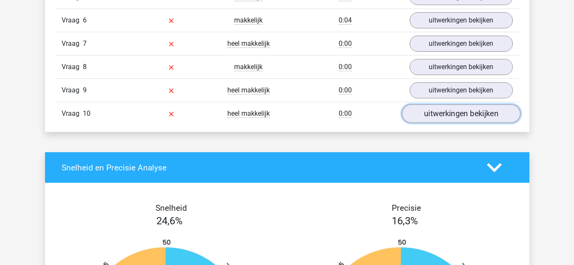
click at [448, 113] on link "uitwerkingen bekijken" at bounding box center [460, 114] width 118 height 19
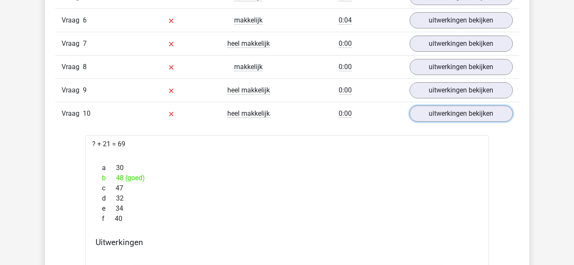
scroll to position [1274, 0]
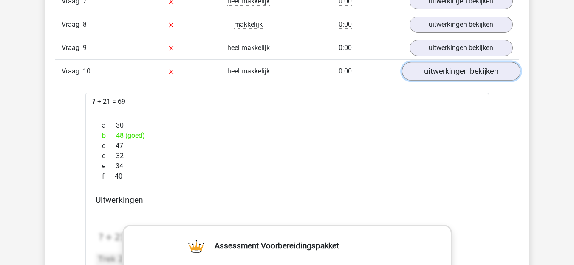
click at [444, 76] on link "uitwerkingen bekijken" at bounding box center [460, 71] width 118 height 19
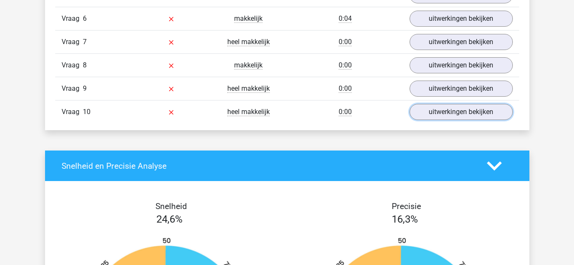
scroll to position [1231, 0]
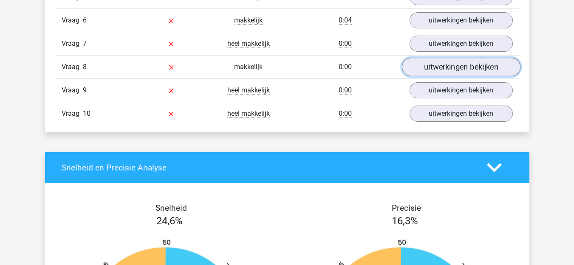
click at [445, 66] on link "uitwerkingen bekijken" at bounding box center [460, 67] width 118 height 19
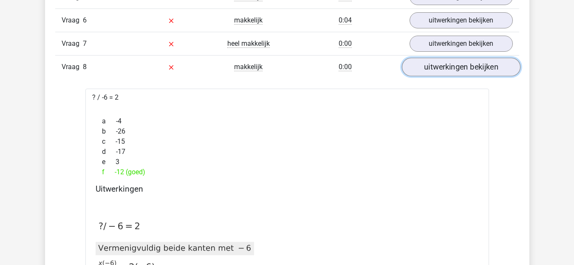
click at [442, 69] on link "uitwerkingen bekijken" at bounding box center [460, 67] width 118 height 19
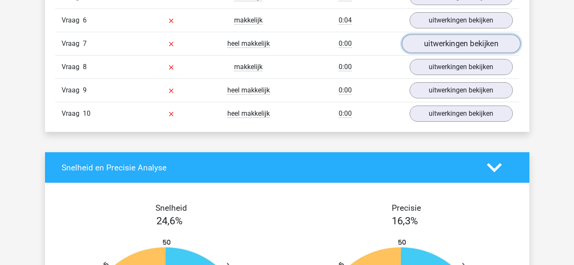
click at [445, 42] on link "uitwerkingen bekijken" at bounding box center [460, 44] width 118 height 19
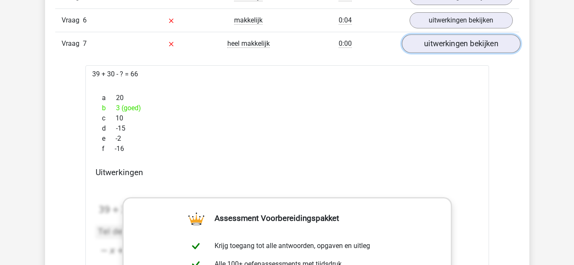
click at [478, 49] on link "uitwerkingen bekijken" at bounding box center [460, 44] width 118 height 19
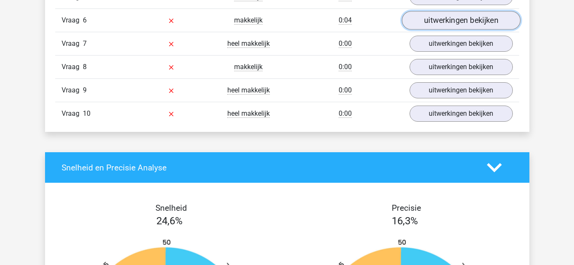
click at [476, 22] on link "uitwerkingen bekijken" at bounding box center [460, 20] width 118 height 19
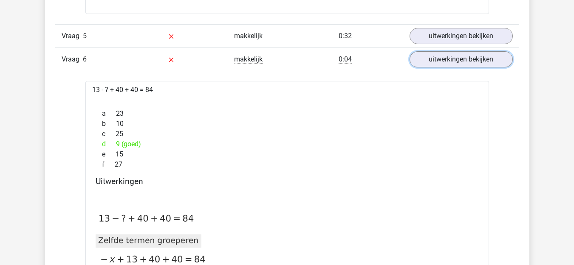
scroll to position [1189, 0]
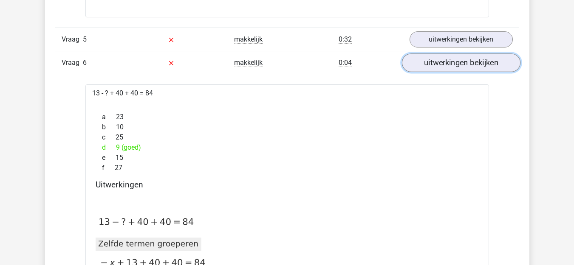
click at [488, 64] on link "uitwerkingen bekijken" at bounding box center [460, 63] width 118 height 19
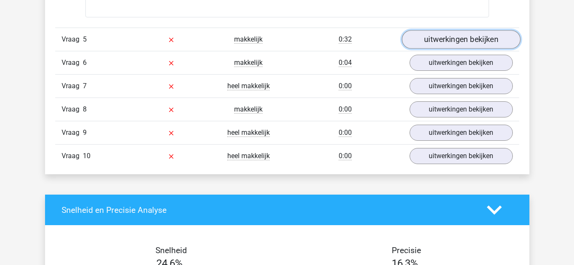
click at [486, 36] on link "uitwerkingen bekijken" at bounding box center [460, 40] width 118 height 19
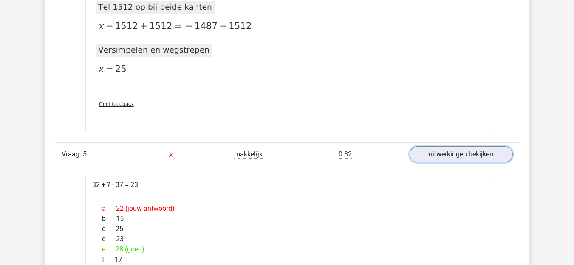
scroll to position [1061, 0]
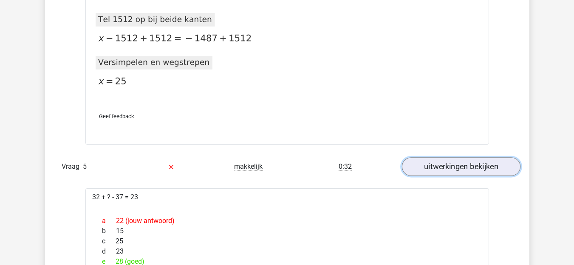
click at [484, 165] on link "uitwerkingen bekijken" at bounding box center [460, 167] width 118 height 19
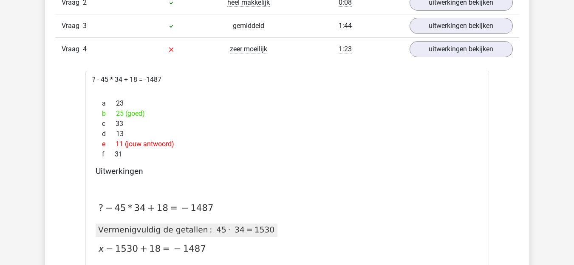
scroll to position [679, 0]
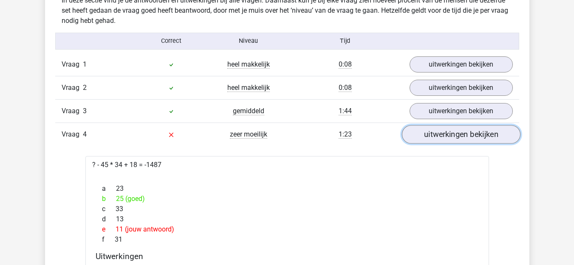
click at [457, 135] on link "uitwerkingen bekijken" at bounding box center [460, 134] width 118 height 19
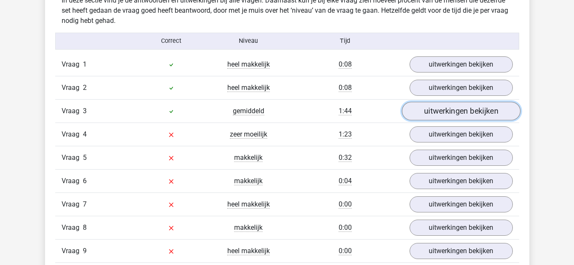
click at [441, 106] on link "uitwerkingen bekijken" at bounding box center [460, 111] width 118 height 19
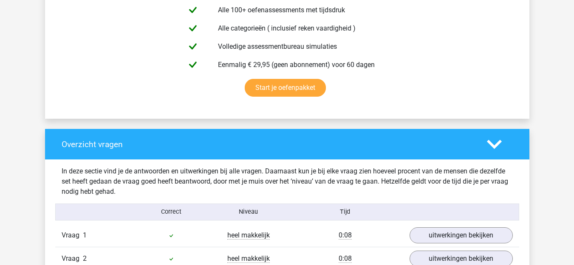
scroll to position [425, 0]
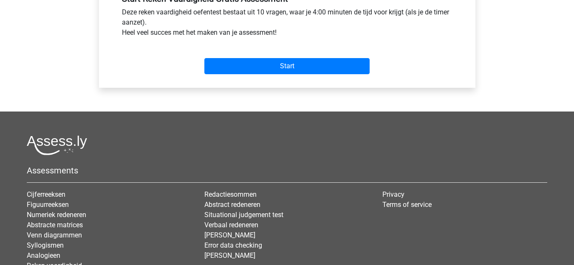
scroll to position [340, 0]
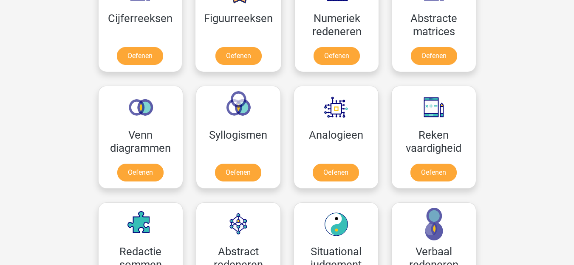
scroll to position [382, 0]
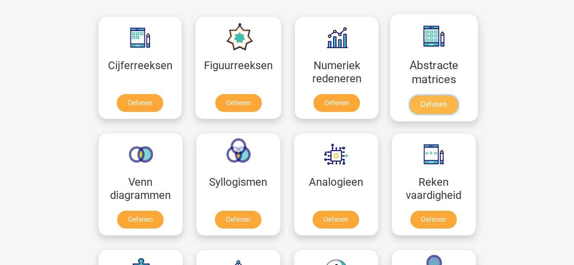
click at [424, 96] on link "Oefenen" at bounding box center [433, 105] width 48 height 19
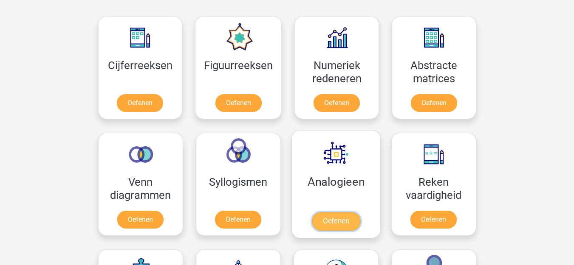
click at [323, 212] on link "Oefenen" at bounding box center [335, 221] width 48 height 19
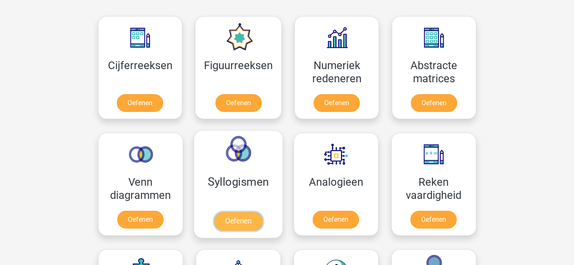
click at [248, 217] on link "Oefenen" at bounding box center [238, 221] width 48 height 19
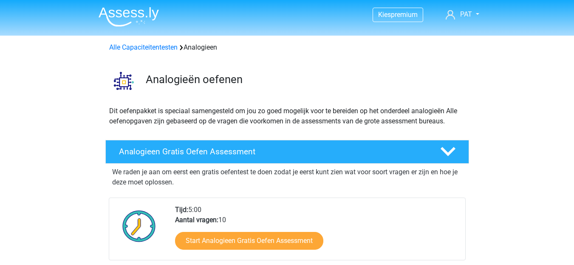
scroll to position [42, 0]
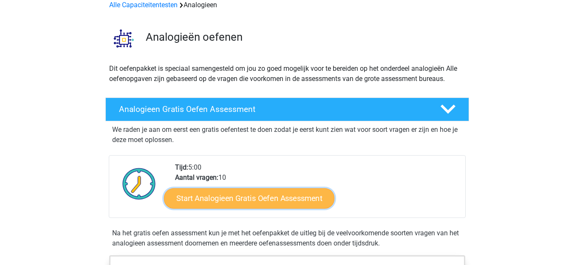
click at [259, 202] on link "Start Analogieen Gratis Oefen Assessment" at bounding box center [249, 198] width 170 height 20
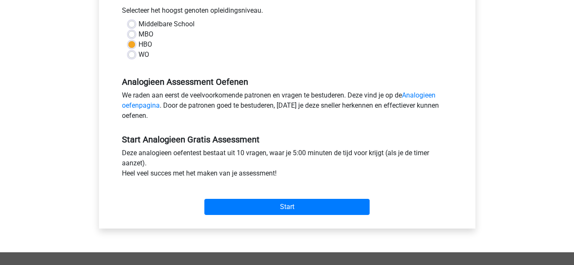
scroll to position [212, 0]
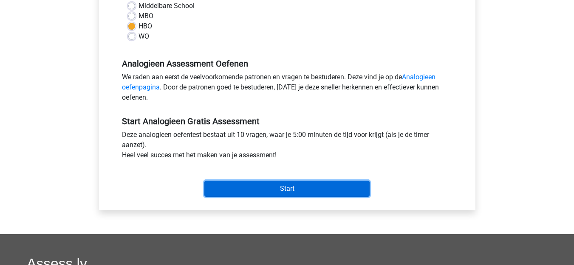
click at [327, 192] on input "Start" at bounding box center [286, 189] width 165 height 16
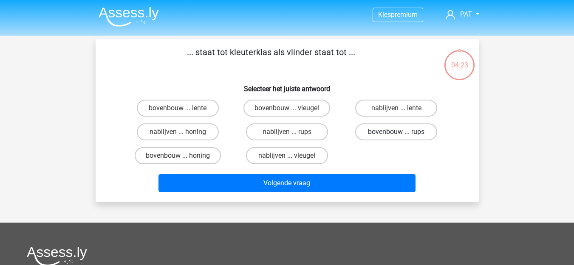
click at [410, 132] on label "bovenbouw ... rups" at bounding box center [396, 132] width 82 height 17
click at [402, 132] on input "bovenbouw ... rups" at bounding box center [399, 135] width 6 height 6
radio input "true"
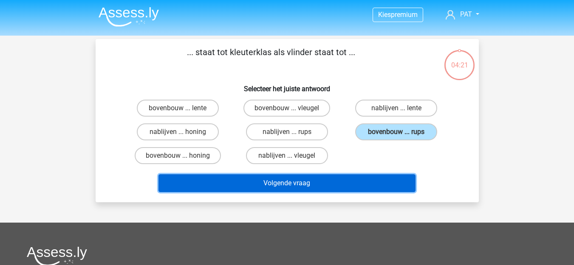
click at [359, 177] on button "Volgende vraag" at bounding box center [286, 183] width 257 height 18
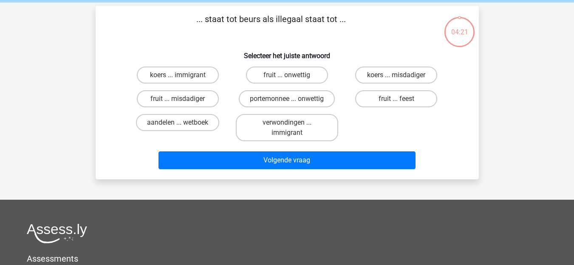
scroll to position [39, 0]
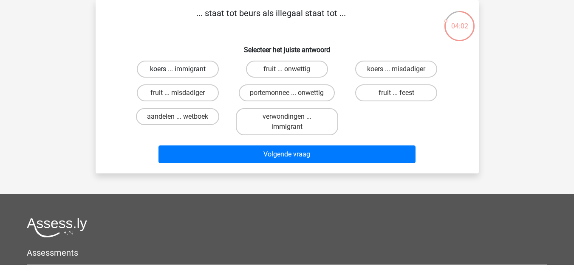
click at [163, 72] on label "koers ... immigrant" at bounding box center [178, 69] width 82 height 17
click at [177, 72] on input "koers ... immigrant" at bounding box center [180, 72] width 6 height 6
radio input "true"
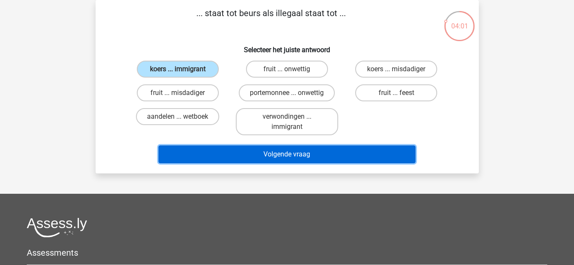
click at [281, 152] on button "Volgende vraag" at bounding box center [286, 155] width 257 height 18
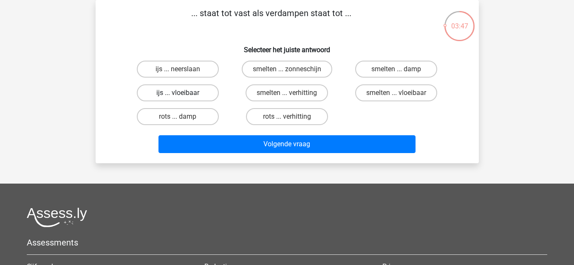
click at [189, 86] on label "ijs ... vloeibaar" at bounding box center [178, 92] width 82 height 17
click at [183, 93] on input "ijs ... vloeibaar" at bounding box center [180, 96] width 6 height 6
radio input "true"
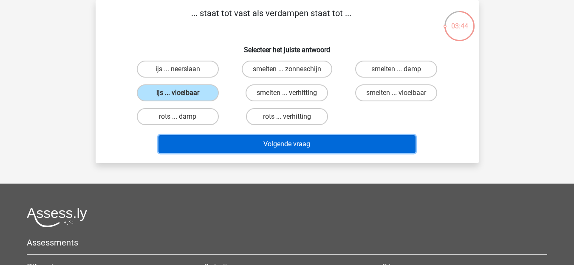
click at [281, 143] on button "Volgende vraag" at bounding box center [286, 144] width 257 height 18
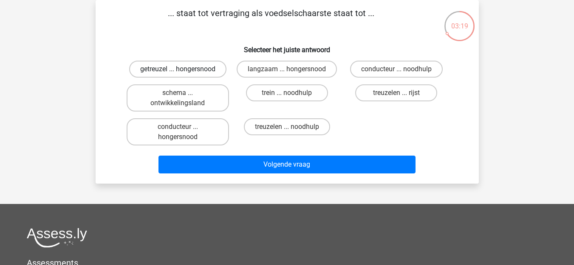
click at [178, 65] on label "getreuzel ... hongersnood" at bounding box center [177, 69] width 97 height 17
click at [178, 69] on input "getreuzel ... hongersnood" at bounding box center [180, 72] width 6 height 6
radio input "true"
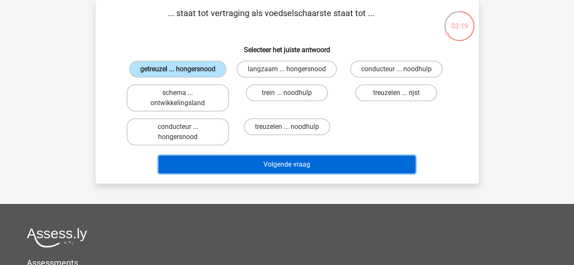
click at [298, 160] on button "Volgende vraag" at bounding box center [286, 165] width 257 height 18
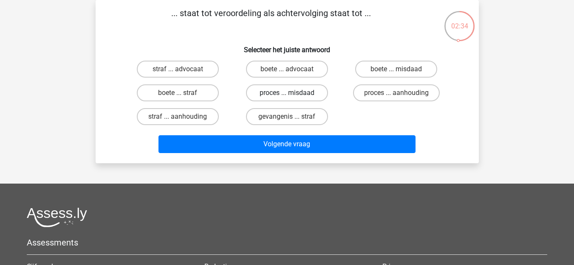
click at [292, 87] on label "proces ... misdaad" at bounding box center [287, 92] width 82 height 17
click at [292, 93] on input "proces ... misdaad" at bounding box center [290, 96] width 6 height 6
radio input "true"
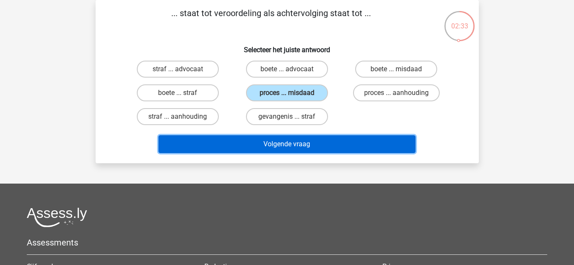
click at [315, 148] on button "Volgende vraag" at bounding box center [286, 144] width 257 height 18
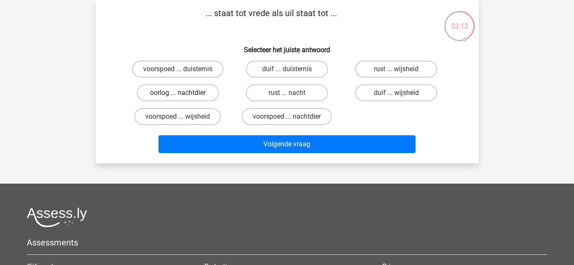
click at [172, 95] on label "oorlog ... nachtdier" at bounding box center [178, 92] width 82 height 17
click at [177, 95] on input "oorlog ... nachtdier" at bounding box center [180, 96] width 6 height 6
radio input "true"
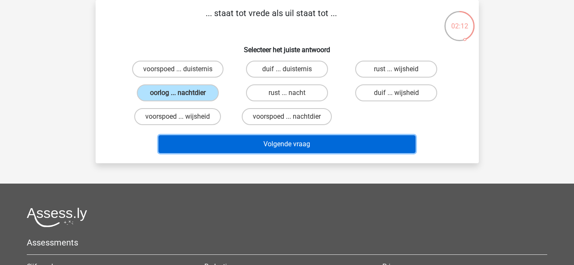
click at [321, 150] on button "Volgende vraag" at bounding box center [286, 144] width 257 height 18
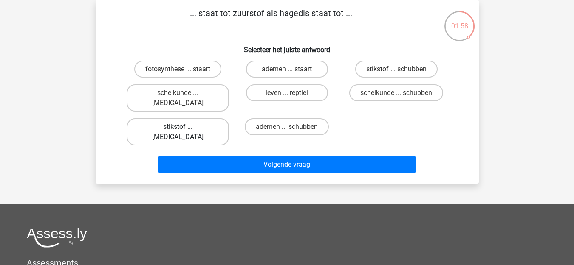
click at [171, 118] on label "stikstof ... krokodil" at bounding box center [178, 131] width 102 height 27
click at [177, 127] on input "stikstof ... krokodil" at bounding box center [180, 130] width 6 height 6
radio input "true"
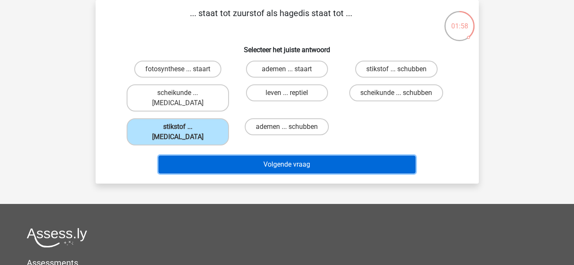
click at [266, 156] on button "Volgende vraag" at bounding box center [286, 165] width 257 height 18
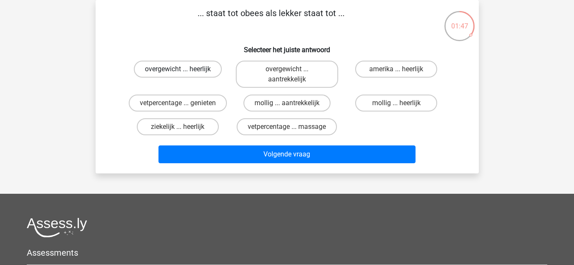
click at [188, 65] on label "overgewicht ... heerlijk" at bounding box center [178, 69] width 88 height 17
click at [183, 69] on input "overgewicht ... heerlijk" at bounding box center [180, 72] width 6 height 6
radio input "true"
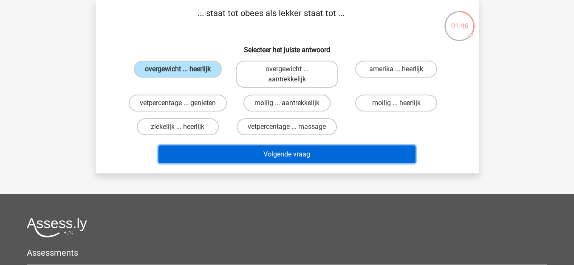
click at [294, 152] on button "Volgende vraag" at bounding box center [286, 155] width 257 height 18
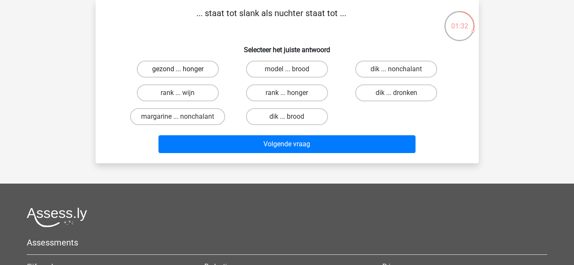
click at [205, 76] on label "gezond ... honger" at bounding box center [178, 69] width 82 height 17
click at [183, 75] on input "gezond ... honger" at bounding box center [180, 72] width 6 height 6
radio input "true"
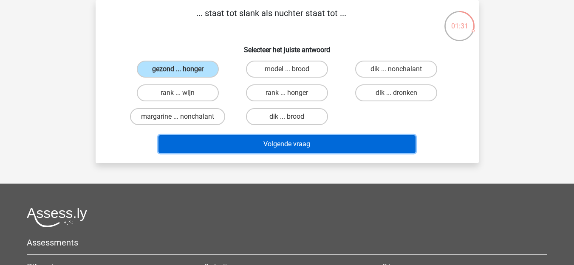
click at [280, 141] on button "Volgende vraag" at bounding box center [286, 144] width 257 height 18
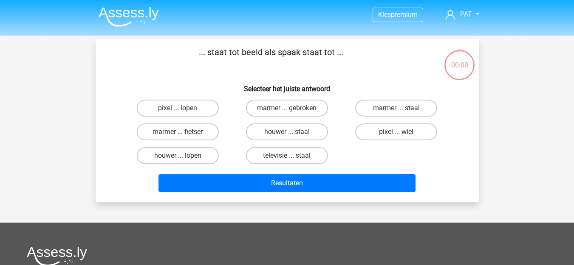
scroll to position [39, 0]
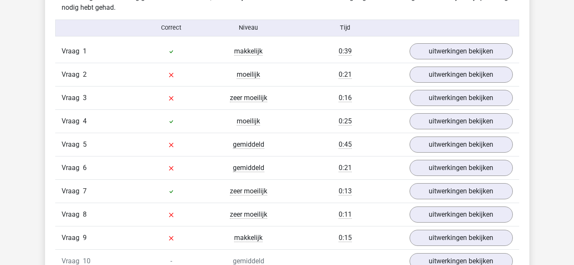
scroll to position [679, 0]
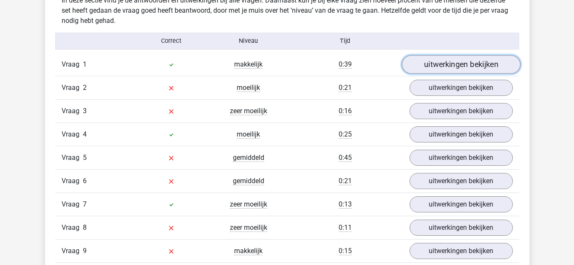
click at [427, 67] on link "uitwerkingen bekijken" at bounding box center [460, 64] width 118 height 19
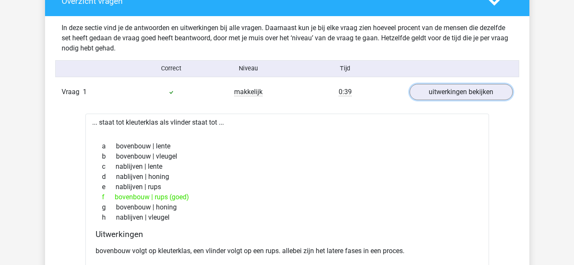
scroll to position [637, 0]
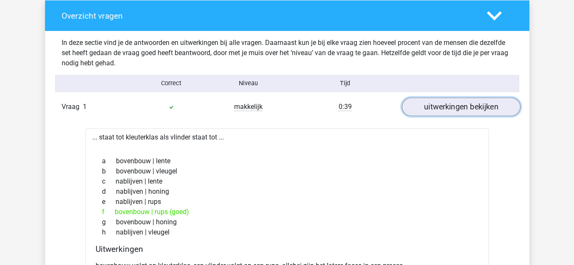
click at [425, 102] on link "uitwerkingen bekijken" at bounding box center [460, 107] width 118 height 19
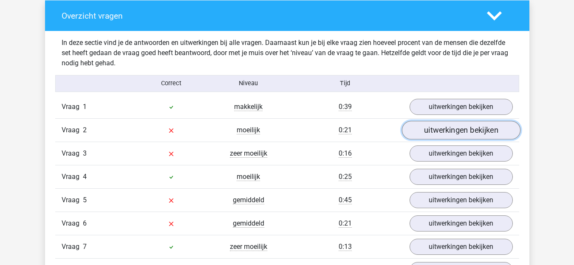
click at [435, 134] on link "uitwerkingen bekijken" at bounding box center [460, 130] width 118 height 19
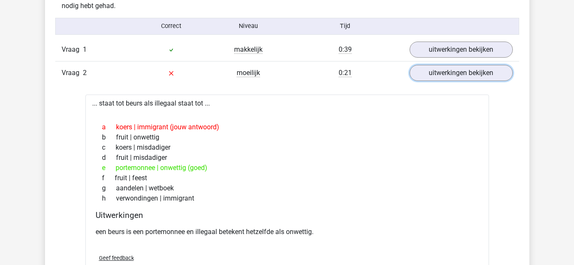
scroll to position [679, 0]
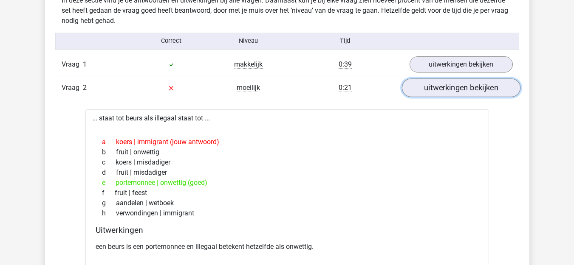
click at [455, 89] on link "uitwerkingen bekijken" at bounding box center [460, 88] width 118 height 19
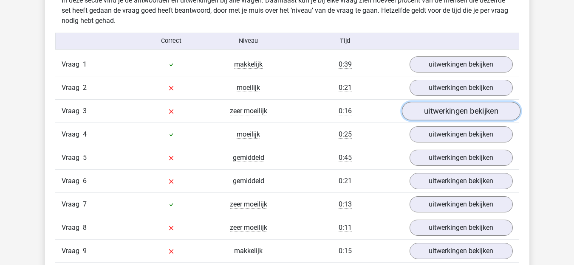
click at [476, 109] on link "uitwerkingen bekijken" at bounding box center [460, 111] width 118 height 19
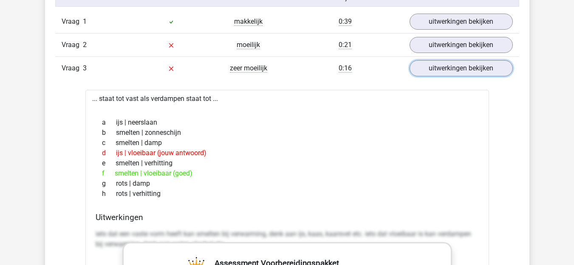
scroll to position [722, 0]
click at [457, 75] on link "uitwerkingen bekijken" at bounding box center [460, 68] width 118 height 19
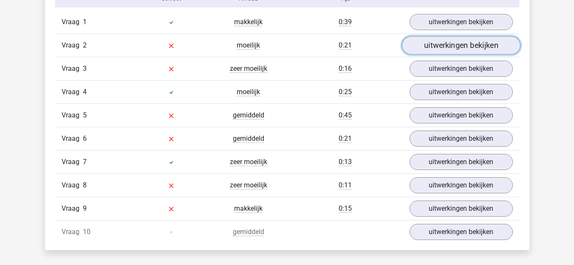
click at [457, 49] on link "uitwerkingen bekijken" at bounding box center [460, 45] width 118 height 19
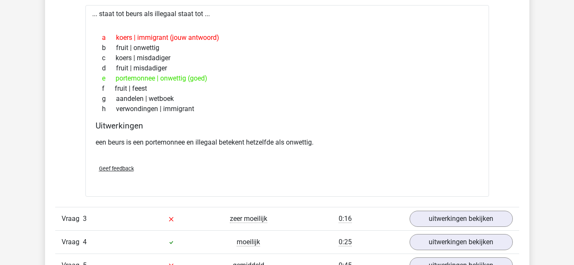
scroll to position [764, 0]
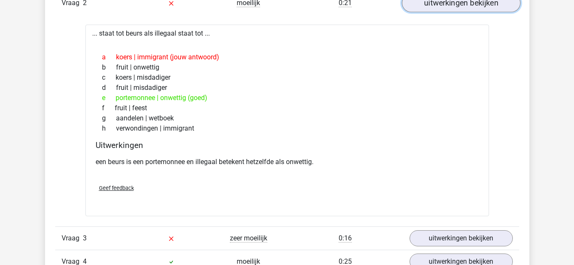
click at [472, 7] on link "uitwerkingen bekijken" at bounding box center [460, 3] width 118 height 19
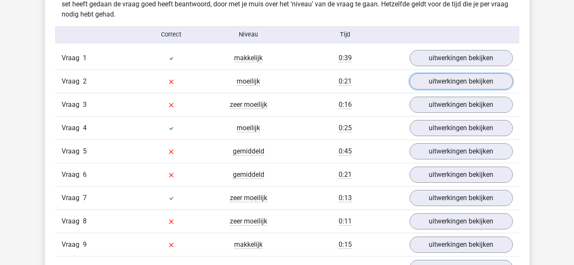
scroll to position [679, 0]
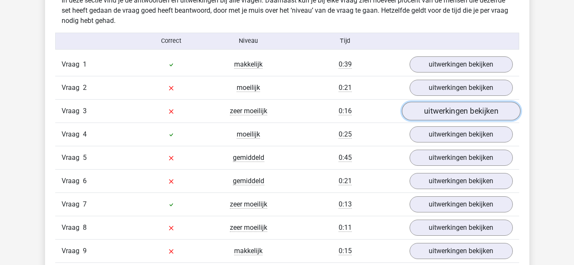
click at [442, 114] on link "uitwerkingen bekijken" at bounding box center [460, 111] width 118 height 19
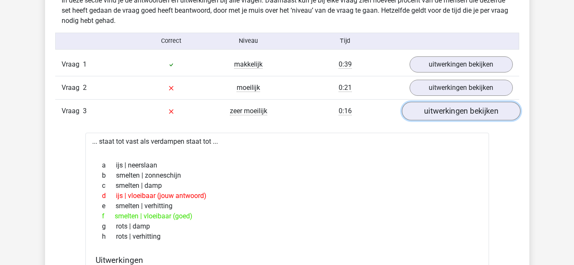
click at [428, 112] on link "uitwerkingen bekijken" at bounding box center [460, 111] width 118 height 19
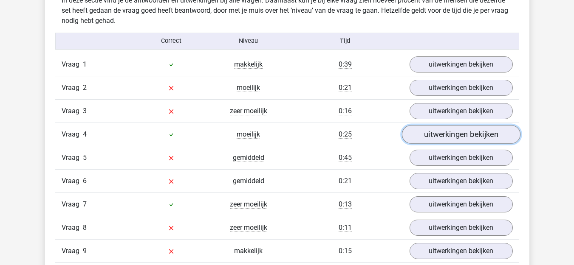
click at [433, 135] on link "uitwerkingen bekijken" at bounding box center [460, 134] width 118 height 19
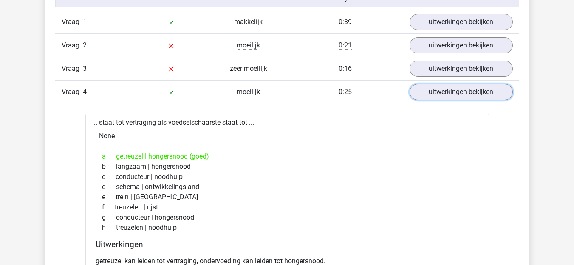
scroll to position [764, 0]
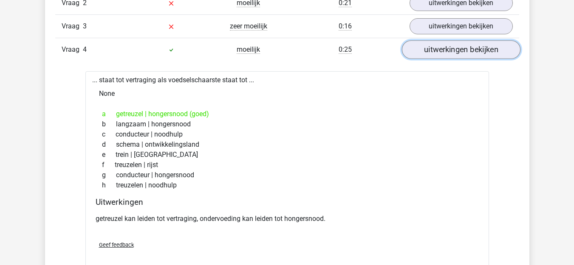
click at [478, 43] on link "uitwerkingen bekijken" at bounding box center [460, 49] width 118 height 19
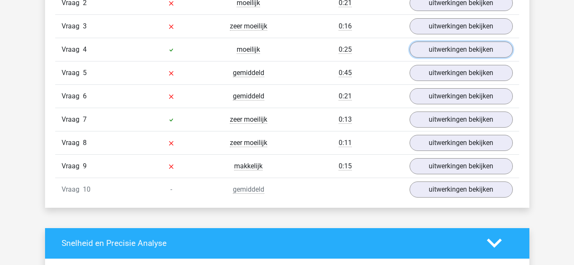
scroll to position [722, 0]
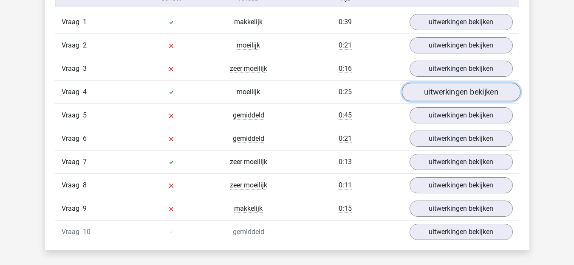
click at [423, 90] on link "uitwerkingen bekijken" at bounding box center [460, 92] width 118 height 19
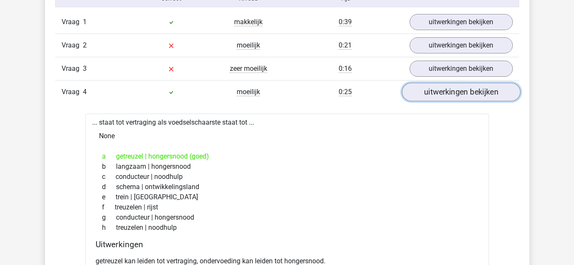
click at [438, 87] on link "uitwerkingen bekijken" at bounding box center [460, 92] width 118 height 19
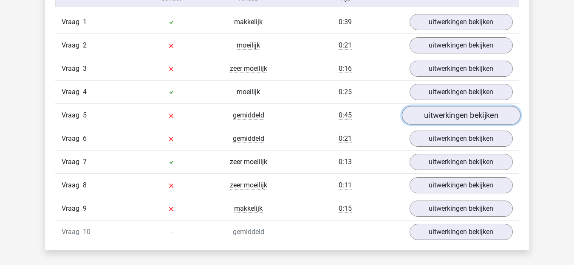
click at [426, 112] on link "uitwerkingen bekijken" at bounding box center [460, 115] width 118 height 19
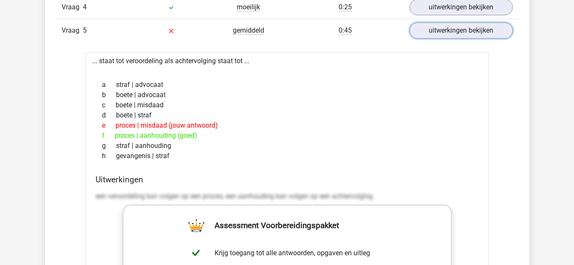
scroll to position [764, 0]
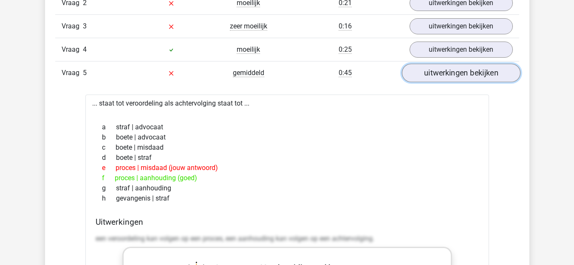
click at [436, 73] on link "uitwerkingen bekijken" at bounding box center [460, 73] width 118 height 19
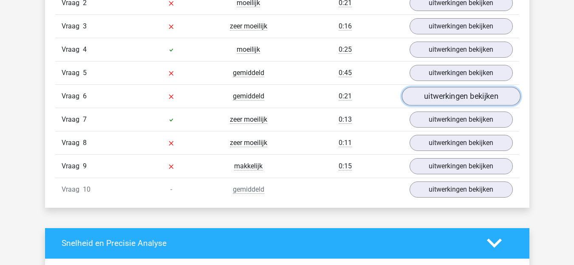
click at [453, 98] on link "uitwerkingen bekijken" at bounding box center [460, 96] width 118 height 19
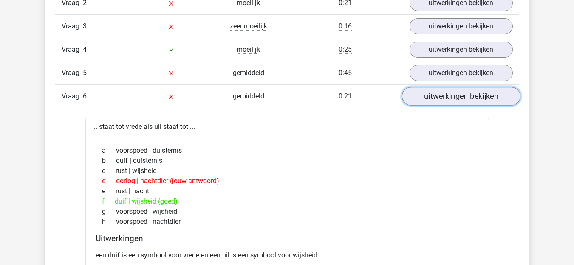
click at [477, 100] on link "uitwerkingen bekijken" at bounding box center [460, 96] width 118 height 19
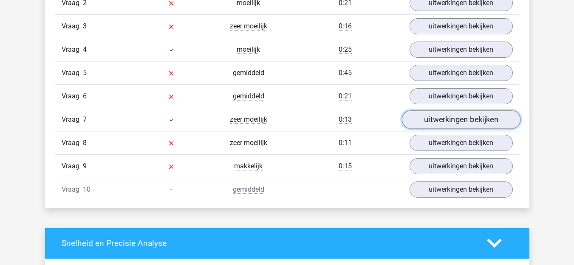
click at [454, 125] on link "uitwerkingen bekijken" at bounding box center [460, 119] width 118 height 19
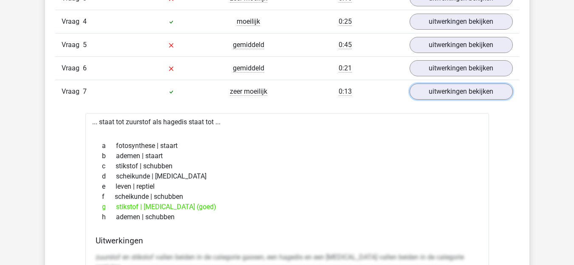
scroll to position [807, 0]
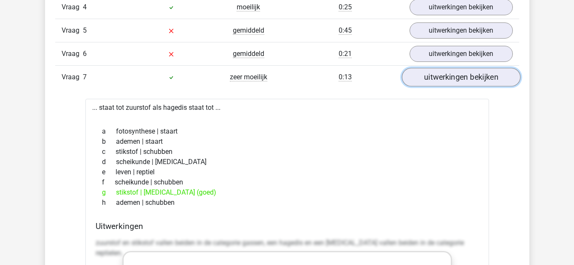
click at [447, 73] on link "uitwerkingen bekijken" at bounding box center [460, 77] width 118 height 19
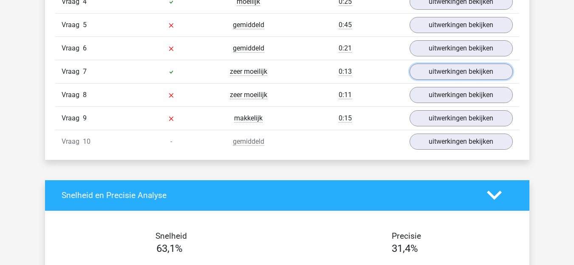
scroll to position [764, 0]
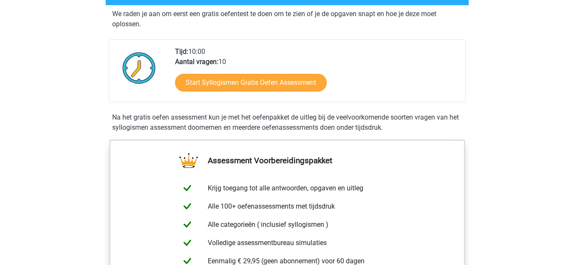
scroll to position [170, 0]
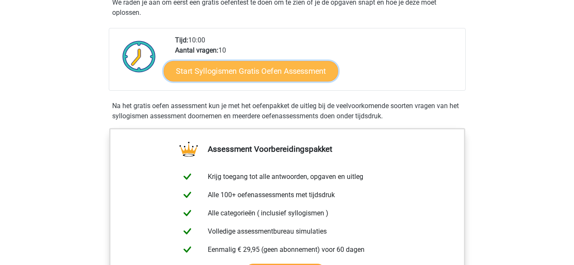
click at [252, 71] on link "Start Syllogismen Gratis Oefen Assessment" at bounding box center [250, 71] width 174 height 20
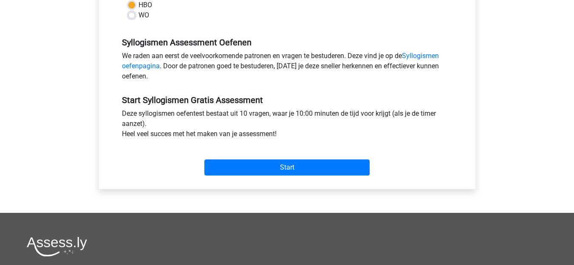
scroll to position [255, 0]
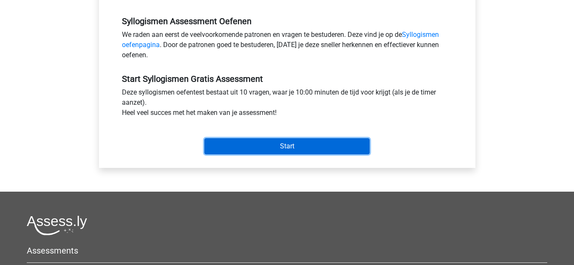
click at [289, 144] on input "Start" at bounding box center [286, 146] width 165 height 16
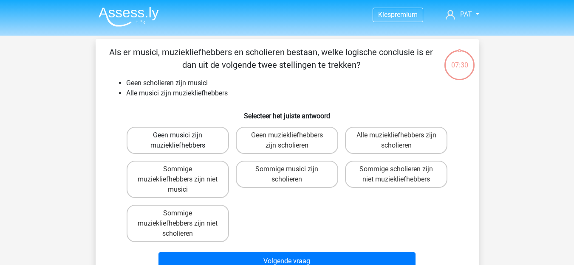
click at [157, 137] on label "Geen musici zijn muziekliefhebbers" at bounding box center [178, 140] width 102 height 27
click at [177, 137] on input "Geen musici zijn muziekliefhebbers" at bounding box center [180, 138] width 6 height 6
radio input "true"
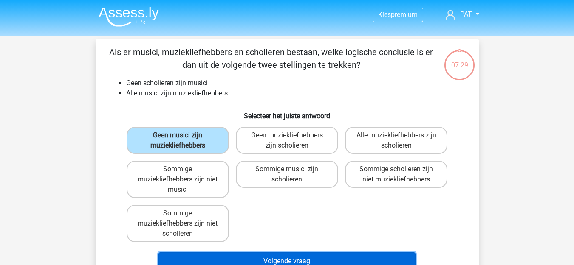
click at [273, 259] on button "Volgende vraag" at bounding box center [286, 262] width 257 height 18
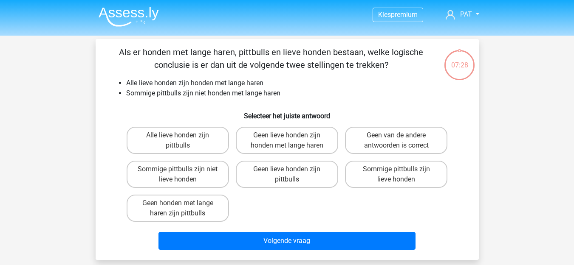
scroll to position [39, 0]
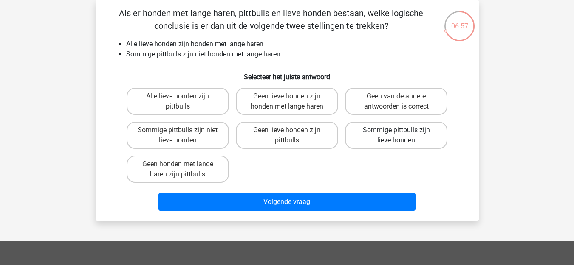
click at [377, 127] on label "Sommige pittbulls zijn lieve honden" at bounding box center [396, 135] width 102 height 27
click at [396, 130] on input "Sommige pittbulls zijn lieve honden" at bounding box center [399, 133] width 6 height 6
radio input "true"
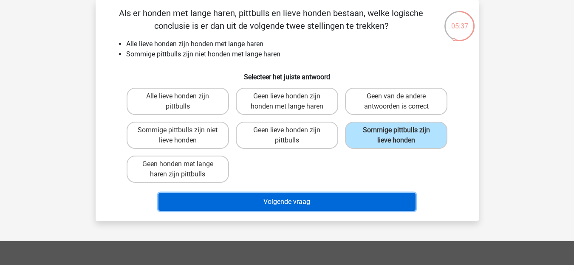
click at [296, 203] on button "Volgende vraag" at bounding box center [286, 202] width 257 height 18
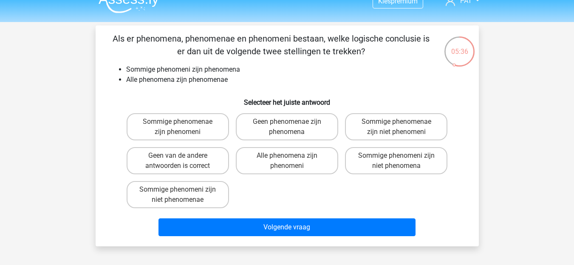
scroll to position [0, 0]
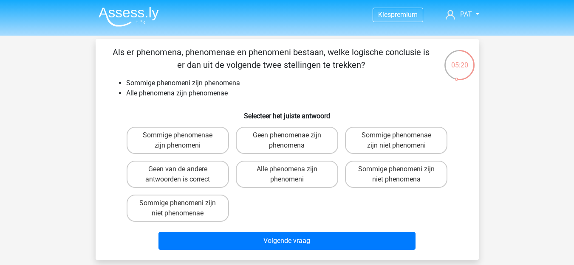
drag, startPoint x: 311, startPoint y: 176, endPoint x: 312, endPoint y: 198, distance: 22.1
click at [312, 175] on label "Alle phenomena zijn phenomeni" at bounding box center [287, 174] width 102 height 27
click at [292, 175] on input "Alle phenomena zijn phenomeni" at bounding box center [290, 172] width 6 height 6
radio input "true"
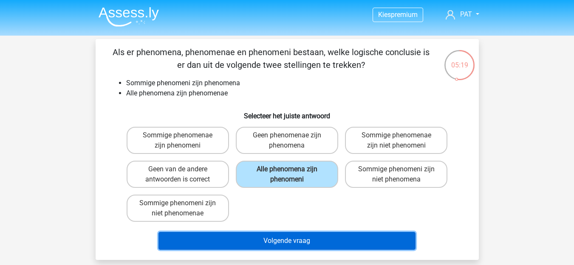
click at [300, 234] on button "Volgende vraag" at bounding box center [286, 241] width 257 height 18
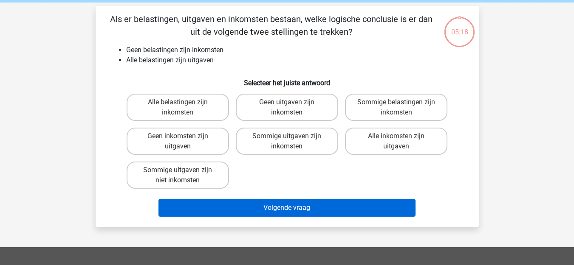
scroll to position [39, 0]
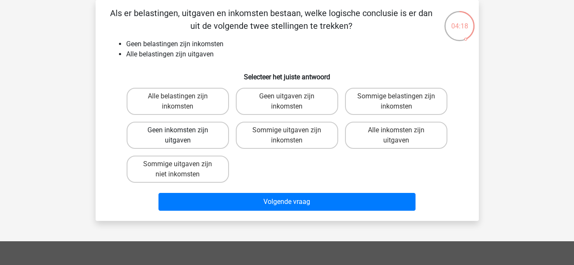
click at [208, 135] on label "Geen inkomsten zijn uitgaven" at bounding box center [178, 135] width 102 height 27
click at [183, 135] on input "Geen inkomsten zijn uitgaven" at bounding box center [180, 133] width 6 height 6
radio input "true"
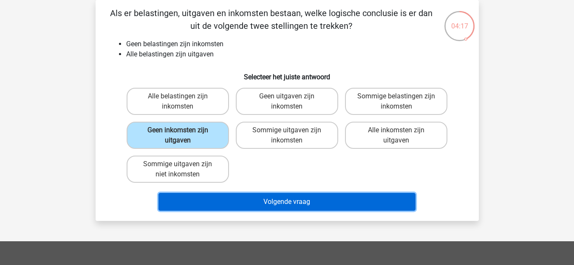
click at [277, 198] on button "Volgende vraag" at bounding box center [286, 202] width 257 height 18
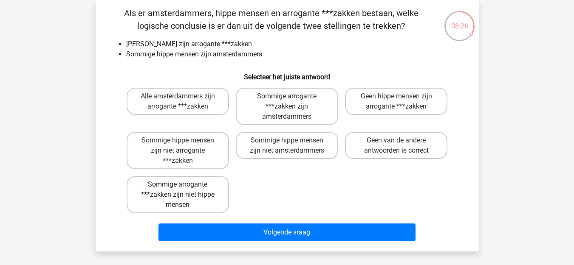
click at [182, 198] on label "Sommige arrogante ***zakken zijn niet hippe mensen" at bounding box center [178, 194] width 102 height 37
click at [182, 190] on input "Sommige arrogante ***zakken zijn niet hippe mensen" at bounding box center [180, 188] width 6 height 6
radio input "true"
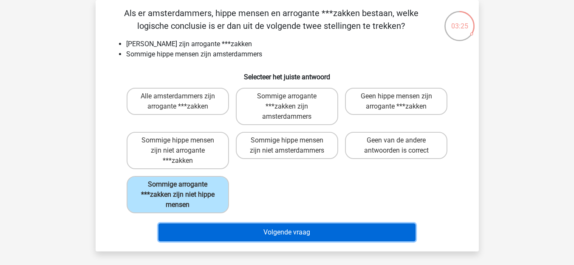
click at [250, 232] on button "Volgende vraag" at bounding box center [286, 233] width 257 height 18
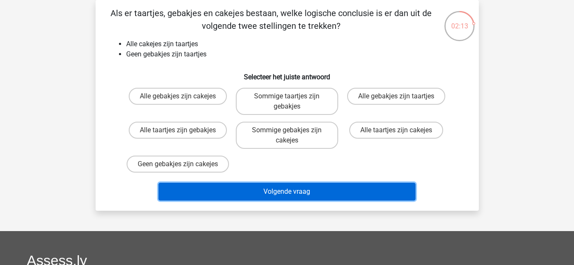
click at [321, 196] on button "Volgende vraag" at bounding box center [286, 192] width 257 height 18
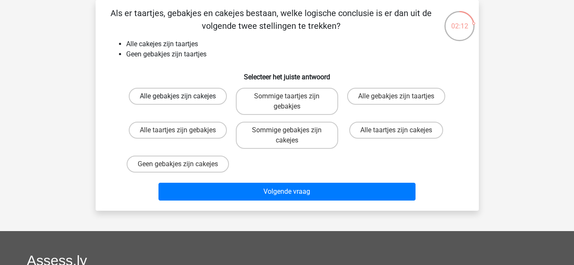
click at [202, 97] on label "Alle gebakjes zijn cakejes" at bounding box center [178, 96] width 98 height 17
click at [183, 97] on input "Alle gebakjes zijn cakejes" at bounding box center [180, 99] width 6 height 6
radio input "true"
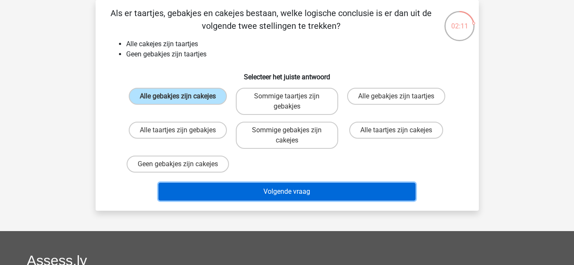
click at [285, 201] on button "Volgende vraag" at bounding box center [286, 192] width 257 height 18
click at [236, 200] on button "Volgende vraag" at bounding box center [286, 192] width 257 height 18
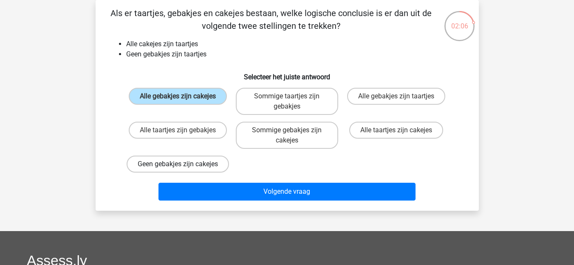
click at [191, 165] on label "Geen gebakjes zijn cakejes" at bounding box center [178, 164] width 102 height 17
click at [183, 165] on input "Geen gebakjes zijn cakejes" at bounding box center [180, 167] width 6 height 6
radio input "true"
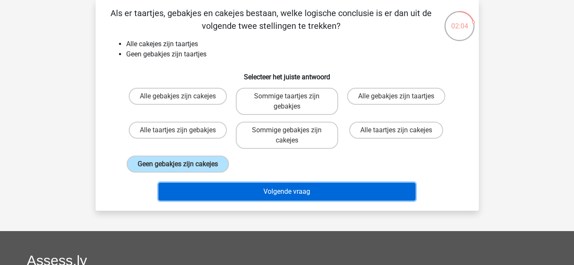
click at [303, 199] on button "Volgende vraag" at bounding box center [286, 192] width 257 height 18
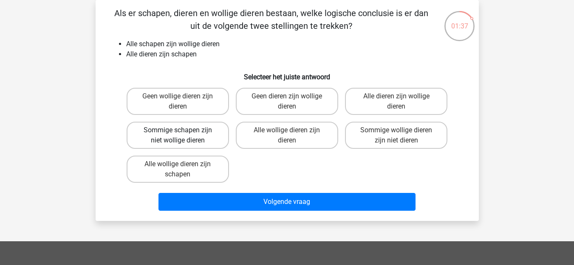
click at [162, 141] on label "Sommige schapen zijn niet wollige dieren" at bounding box center [178, 135] width 102 height 27
click at [177, 136] on input "Sommige schapen zijn niet wollige dieren" at bounding box center [180, 133] width 6 height 6
radio input "true"
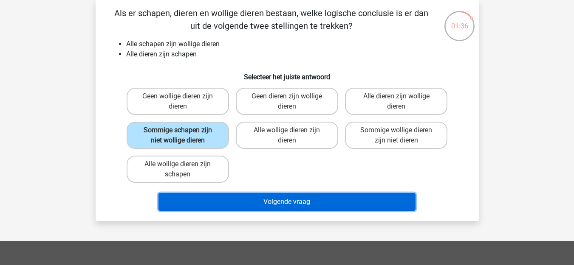
click at [241, 195] on button "Volgende vraag" at bounding box center [286, 202] width 257 height 18
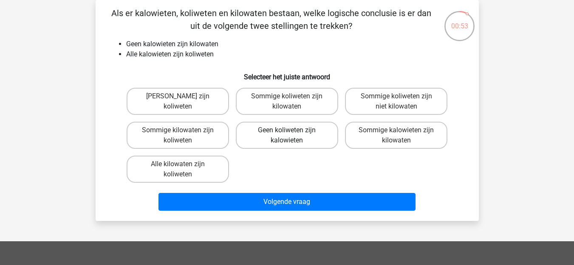
click at [295, 139] on label "Geen koliweten zijn kalowieten" at bounding box center [287, 135] width 102 height 27
click at [292, 136] on input "Geen koliweten zijn kalowieten" at bounding box center [290, 133] width 6 height 6
radio input "true"
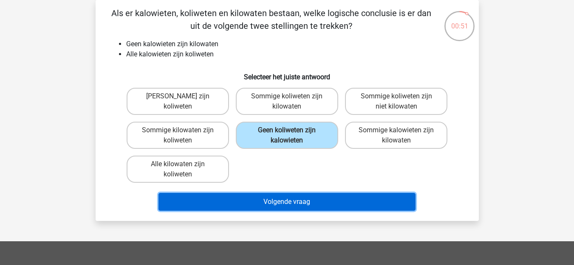
click at [300, 202] on button "Volgende vraag" at bounding box center [286, 202] width 257 height 18
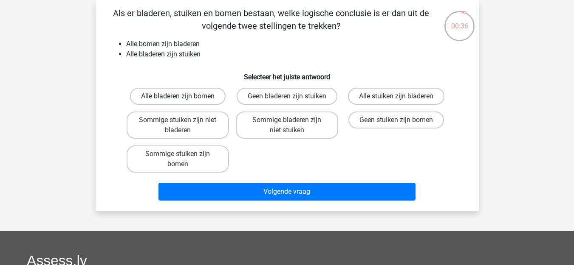
click at [189, 96] on label "Alle bladeren zijn bomen" at bounding box center [178, 96] width 96 height 17
click at [183, 96] on input "Alle bladeren zijn bomen" at bounding box center [180, 99] width 6 height 6
radio input "true"
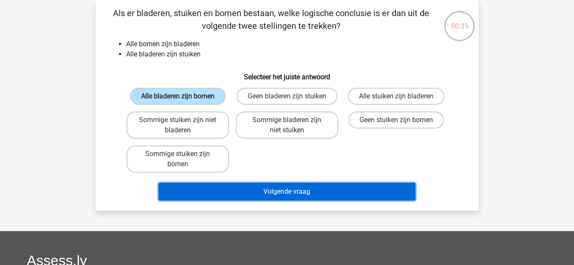
click at [303, 194] on button "Volgende vraag" at bounding box center [286, 192] width 257 height 18
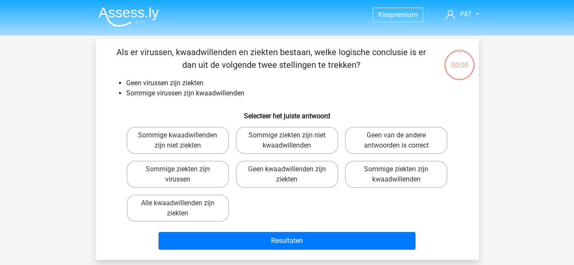
scroll to position [39, 0]
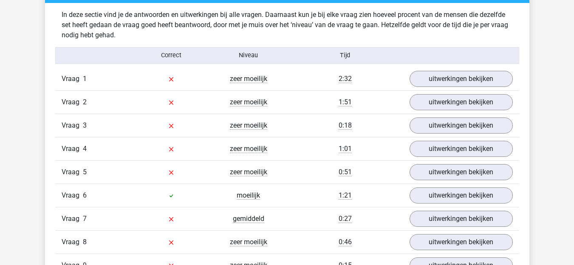
scroll to position [722, 0]
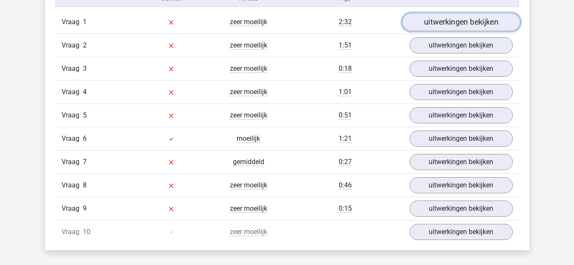
click at [430, 17] on link "uitwerkingen bekijken" at bounding box center [460, 22] width 118 height 19
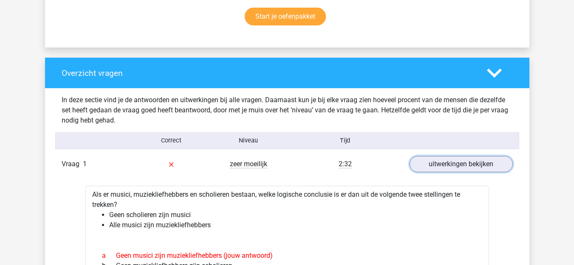
scroll to position [509, 0]
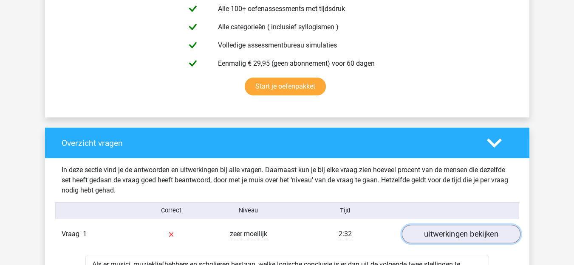
click at [432, 240] on link "uitwerkingen bekijken" at bounding box center [460, 234] width 118 height 19
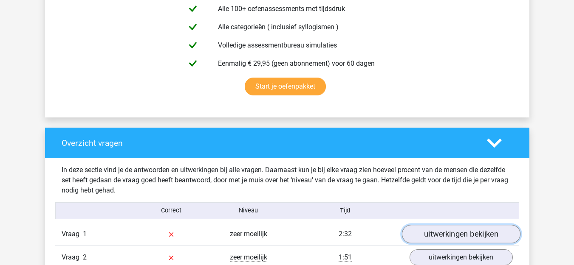
scroll to position [552, 0]
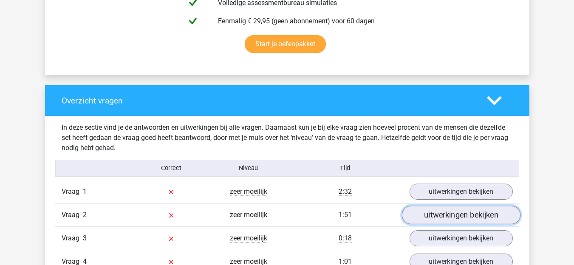
click at [433, 219] on link "uitwerkingen bekijken" at bounding box center [460, 215] width 118 height 19
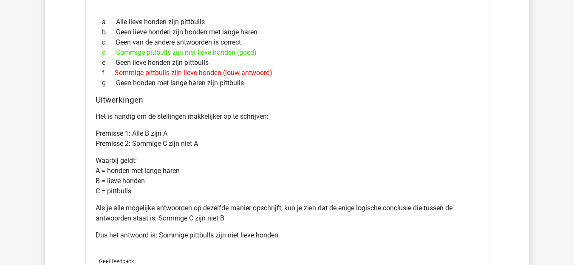
scroll to position [722, 0]
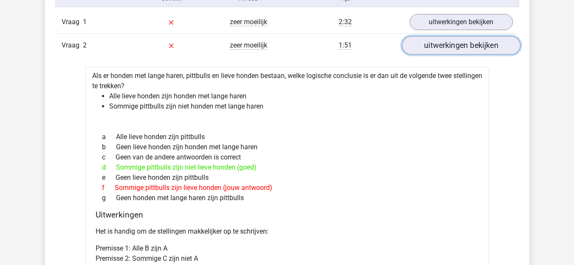
click at [467, 45] on link "uitwerkingen bekijken" at bounding box center [460, 45] width 118 height 19
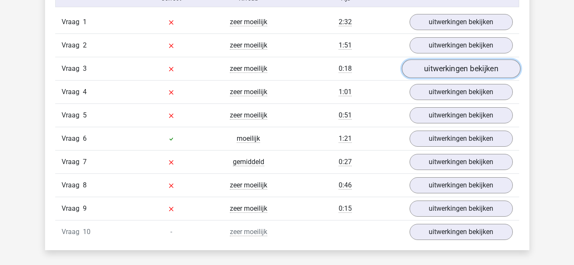
click at [469, 67] on link "uitwerkingen bekijken" at bounding box center [460, 68] width 118 height 19
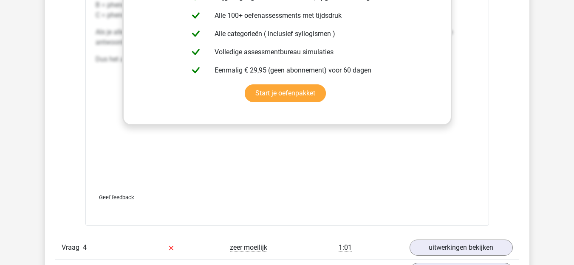
scroll to position [1104, 0]
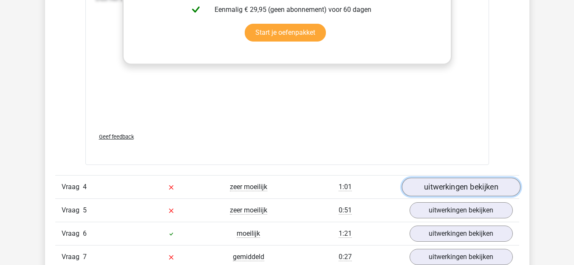
click at [452, 190] on link "uitwerkingen bekijken" at bounding box center [460, 187] width 118 height 19
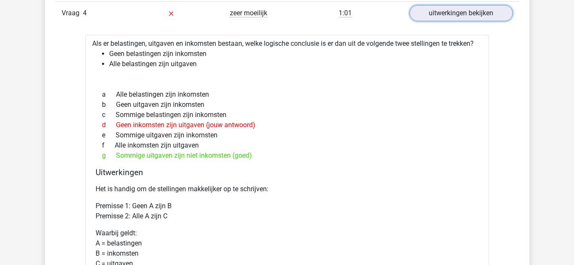
scroll to position [1146, 0]
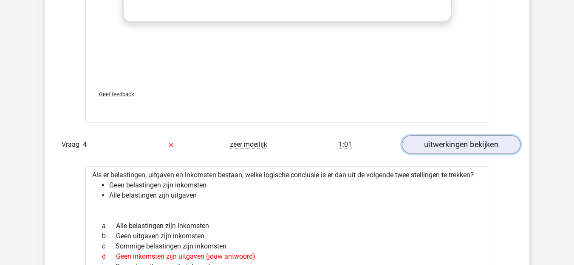
click at [470, 146] on link "uitwerkingen bekijken" at bounding box center [460, 144] width 118 height 19
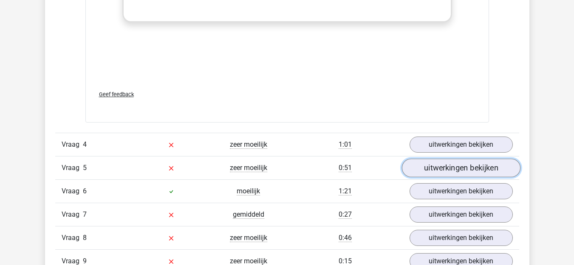
click at [470, 169] on link "uitwerkingen bekijken" at bounding box center [460, 168] width 118 height 19
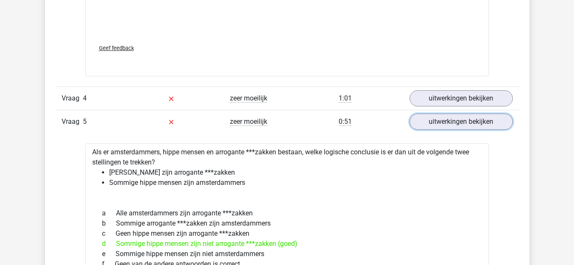
scroll to position [1189, 0]
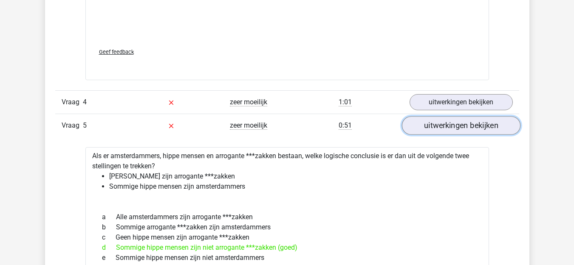
click at [453, 130] on link "uitwerkingen bekijken" at bounding box center [460, 125] width 118 height 19
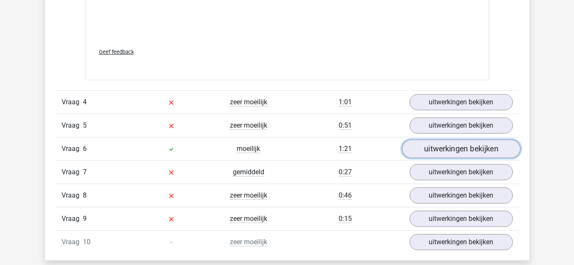
click at [447, 152] on link "uitwerkingen bekijken" at bounding box center [460, 149] width 118 height 19
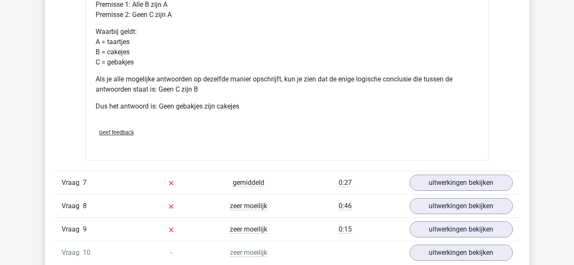
scroll to position [1528, 0]
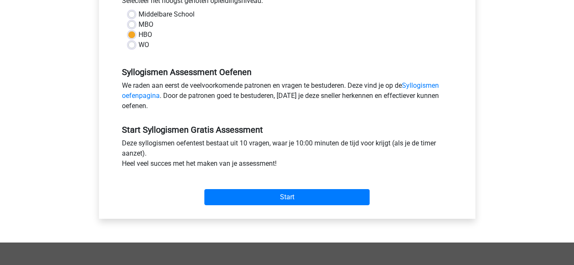
scroll to position [85, 0]
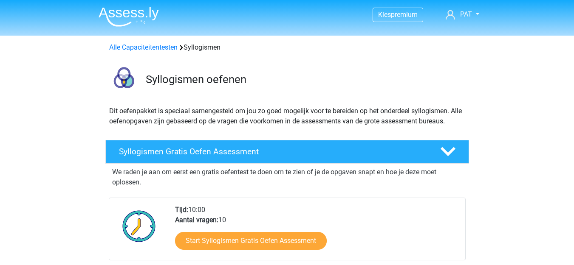
scroll to position [170, 0]
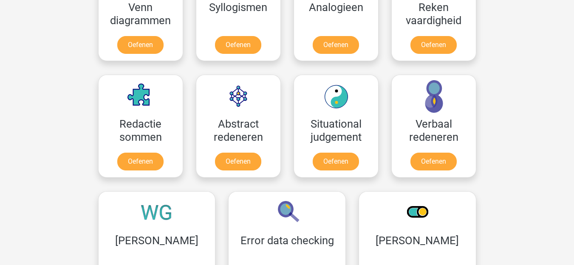
scroll to position [552, 0]
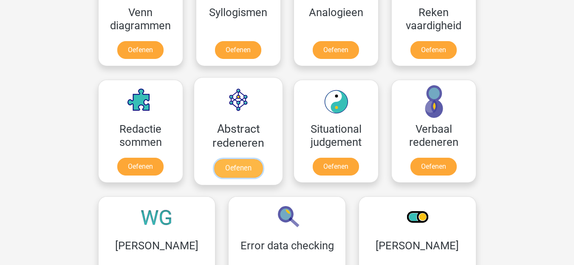
click at [242, 159] on link "Oefenen" at bounding box center [238, 168] width 48 height 19
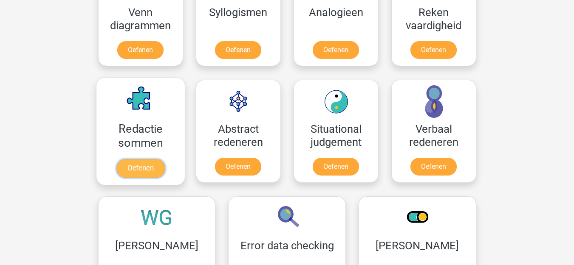
click at [157, 159] on link "Oefenen" at bounding box center [140, 168] width 48 height 19
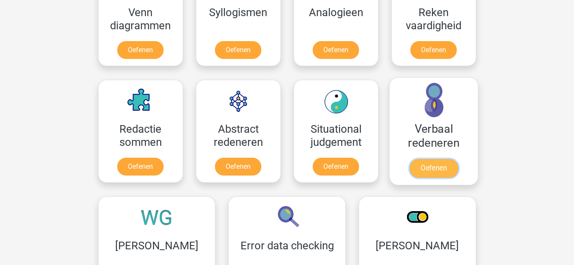
click at [453, 159] on link "Oefenen" at bounding box center [433, 168] width 48 height 19
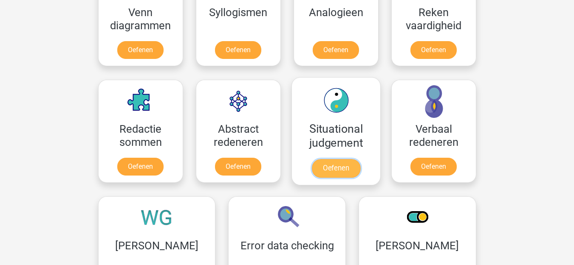
click at [332, 159] on link "Oefenen" at bounding box center [335, 168] width 48 height 19
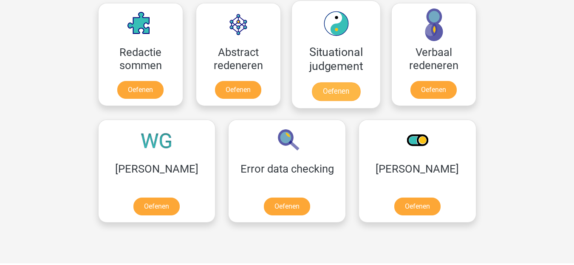
scroll to position [679, 0]
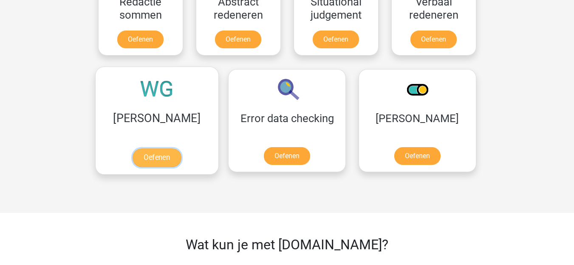
click at [159, 149] on link "Oefenen" at bounding box center [156, 158] width 48 height 19
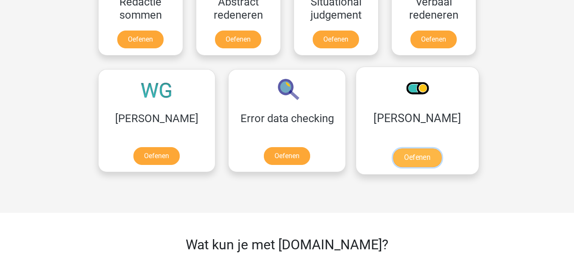
click at [393, 149] on link "Oefenen" at bounding box center [417, 158] width 48 height 19
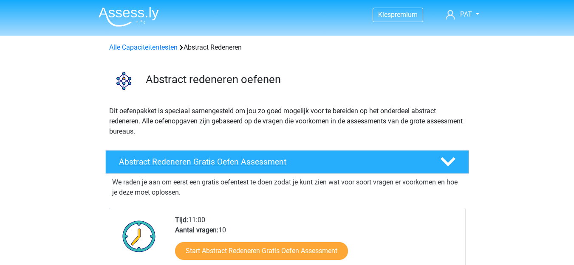
scroll to position [42, 0]
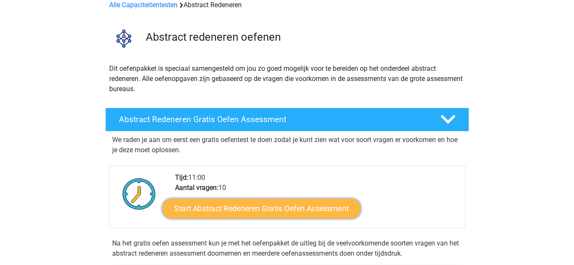
click at [256, 209] on link "Start Abstract Redeneren Gratis Oefen Assessment" at bounding box center [261, 208] width 199 height 20
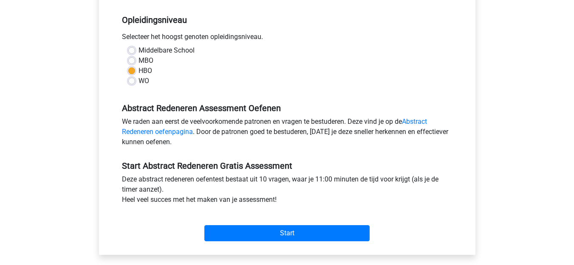
scroll to position [170, 0]
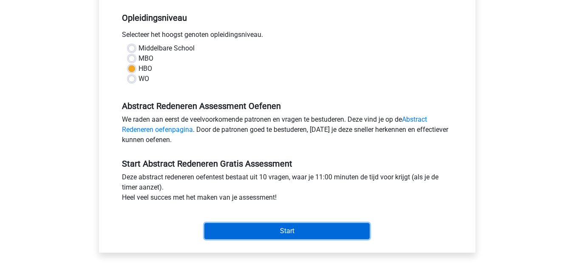
click at [293, 226] on input "Start" at bounding box center [286, 231] width 165 height 16
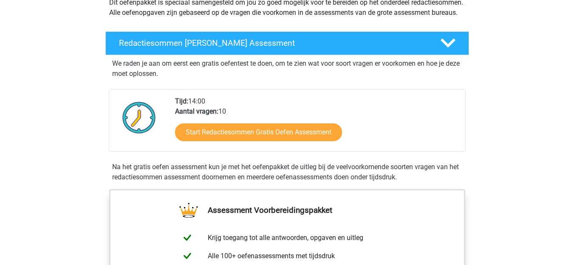
scroll to position [85, 0]
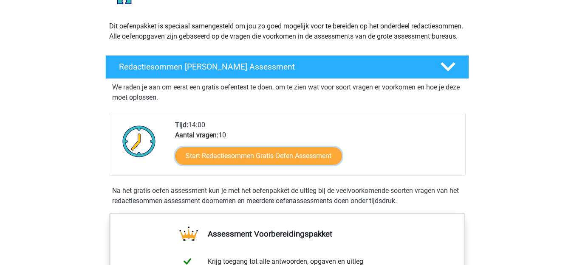
click at [298, 165] on link "Start Redactiesommen Gratis Oefen Assessment" at bounding box center [258, 156] width 167 height 18
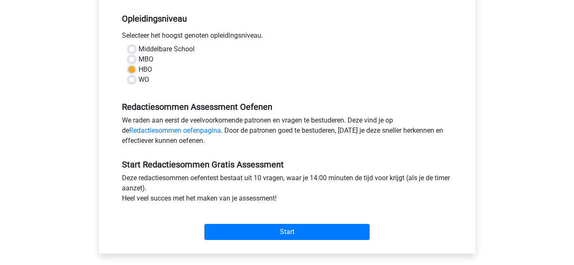
scroll to position [170, 0]
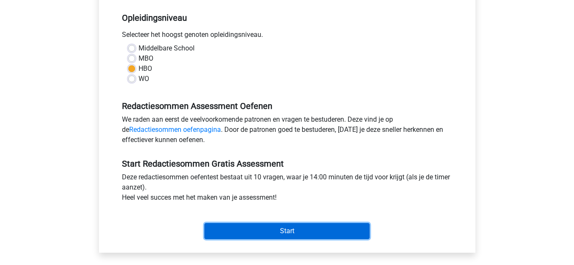
click at [288, 229] on input "Start" at bounding box center [286, 231] width 165 height 16
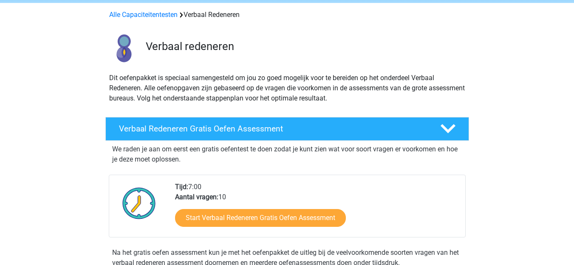
scroll to position [85, 0]
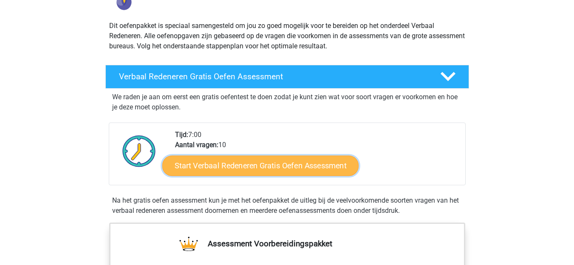
click at [241, 160] on link "Start Verbaal Redeneren Gratis Oefen Assessment" at bounding box center [260, 166] width 196 height 20
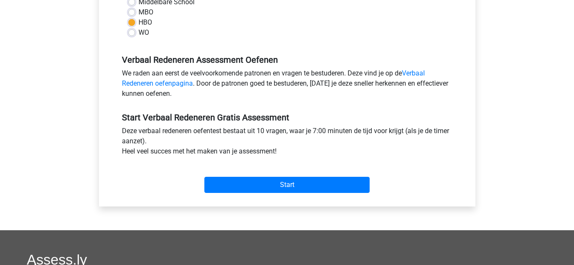
scroll to position [255, 0]
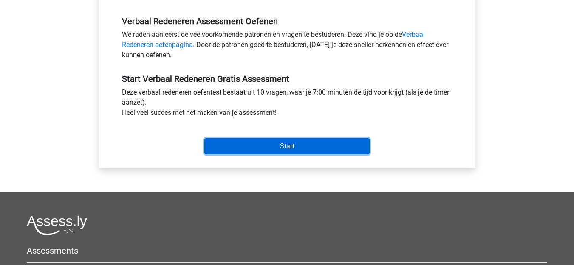
click at [279, 150] on input "Start" at bounding box center [286, 146] width 165 height 16
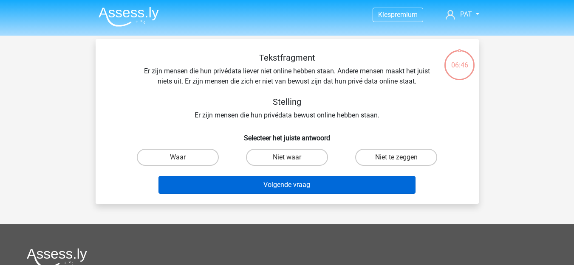
drag, startPoint x: 309, startPoint y: 160, endPoint x: 308, endPoint y: 183, distance: 22.9
click at [310, 160] on label "Niet waar" at bounding box center [287, 157] width 82 height 17
click at [292, 160] on input "Niet waar" at bounding box center [290, 160] width 6 height 6
radio input "true"
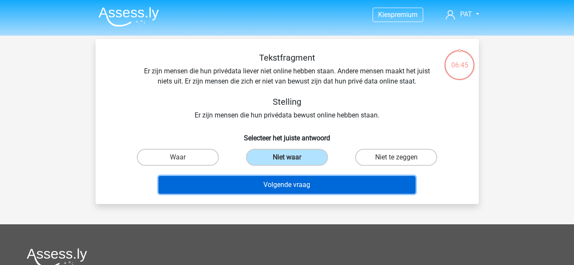
click at [306, 190] on button "Volgende vraag" at bounding box center [286, 185] width 257 height 18
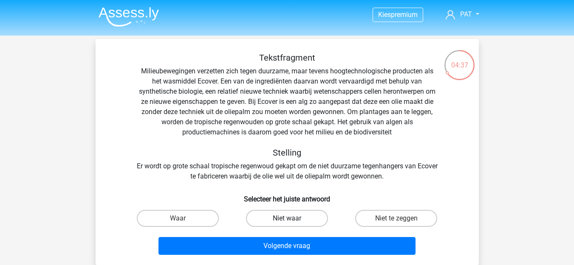
click at [287, 225] on label "Niet waar" at bounding box center [287, 218] width 82 height 17
click at [287, 224] on input "Niet waar" at bounding box center [290, 222] width 6 height 6
radio input "true"
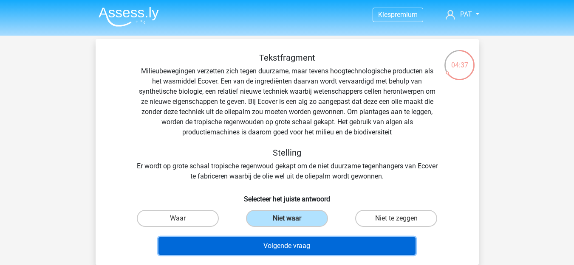
click at [292, 247] on button "Volgende vraag" at bounding box center [286, 246] width 257 height 18
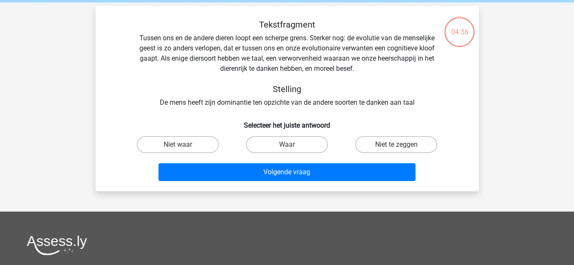
scroll to position [39, 0]
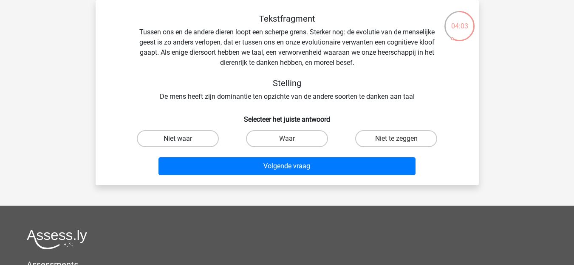
click at [185, 140] on label "Niet waar" at bounding box center [178, 138] width 82 height 17
click at [183, 140] on input "Niet waar" at bounding box center [180, 142] width 6 height 6
radio input "true"
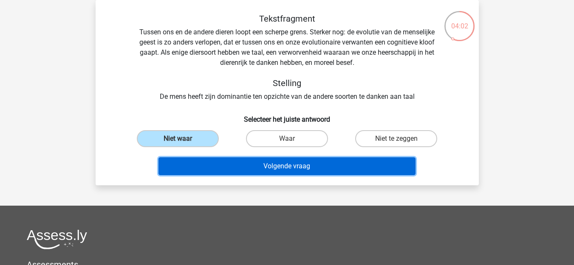
click at [256, 168] on button "Volgende vraag" at bounding box center [286, 166] width 257 height 18
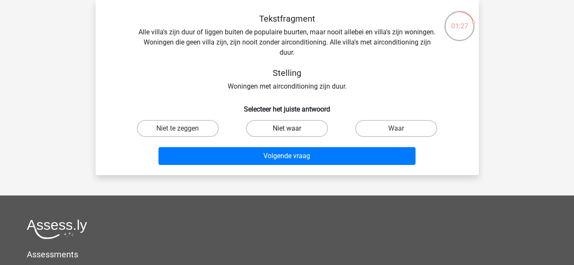
click at [297, 123] on label "Niet waar" at bounding box center [287, 128] width 82 height 17
click at [292, 129] on input "Niet waar" at bounding box center [290, 132] width 6 height 6
radio input "true"
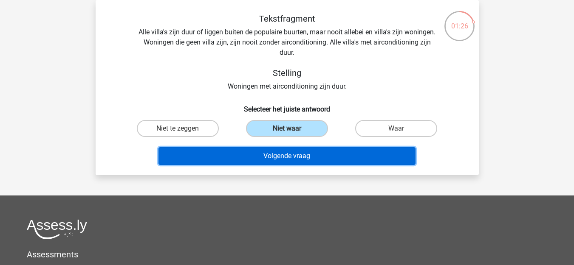
click at [304, 158] on button "Volgende vraag" at bounding box center [286, 156] width 257 height 18
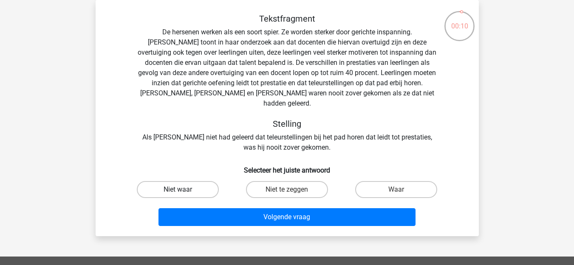
click at [188, 181] on label "Niet waar" at bounding box center [178, 189] width 82 height 17
click at [183, 190] on input "Niet waar" at bounding box center [180, 193] width 6 height 6
radio input "true"
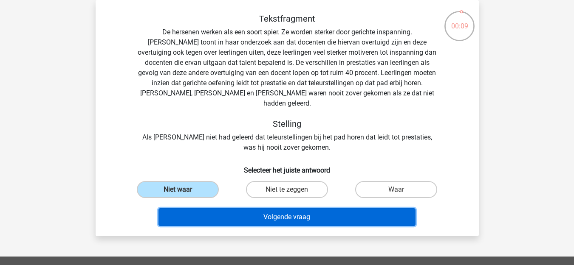
click at [290, 210] on button "Volgende vraag" at bounding box center [286, 217] width 257 height 18
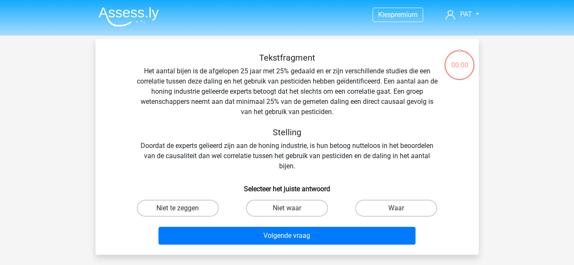
scroll to position [39, 0]
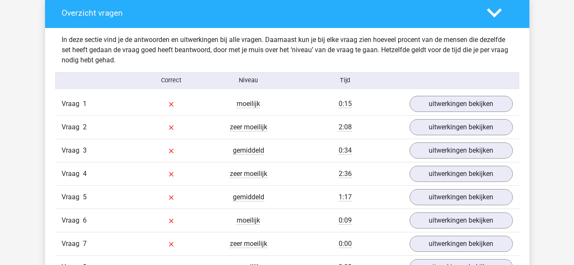
scroll to position [637, 0]
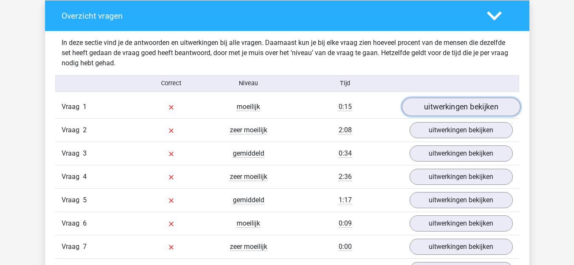
click at [485, 102] on link "uitwerkingen bekijken" at bounding box center [460, 107] width 118 height 19
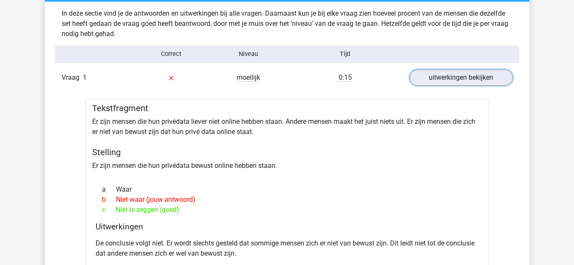
scroll to position [679, 0]
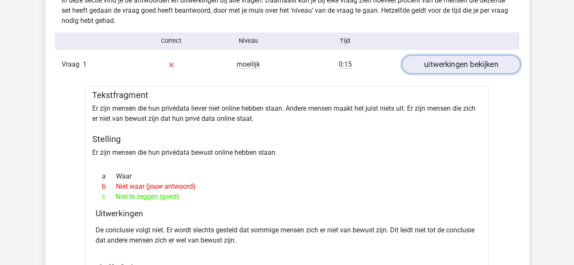
drag, startPoint x: 443, startPoint y: 63, endPoint x: 437, endPoint y: 67, distance: 7.7
click at [444, 63] on link "uitwerkingen bekijken" at bounding box center [460, 64] width 118 height 19
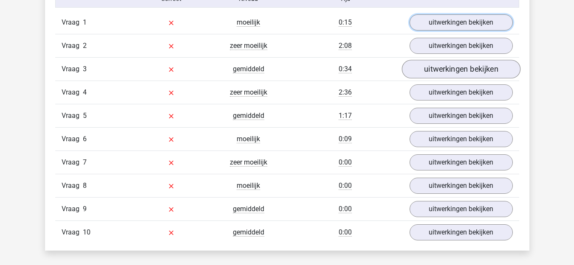
scroll to position [722, 0]
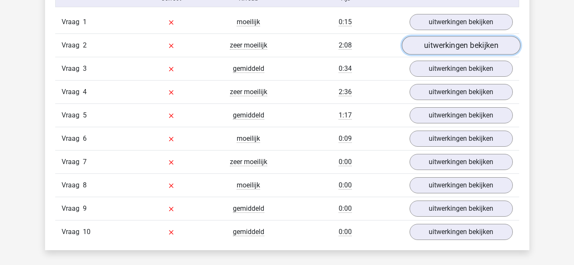
click at [438, 41] on link "uitwerkingen bekijken" at bounding box center [460, 45] width 118 height 19
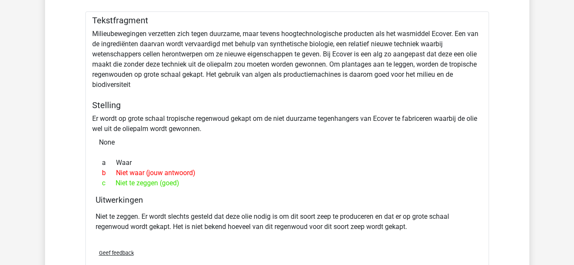
scroll to position [764, 0]
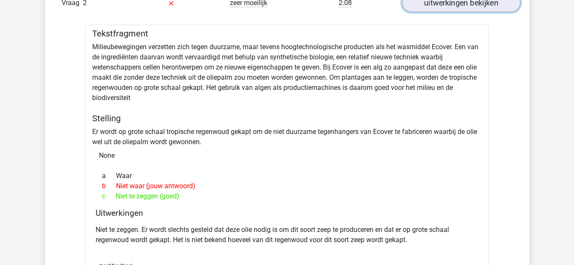
click at [444, 8] on link "uitwerkingen bekijken" at bounding box center [460, 3] width 118 height 19
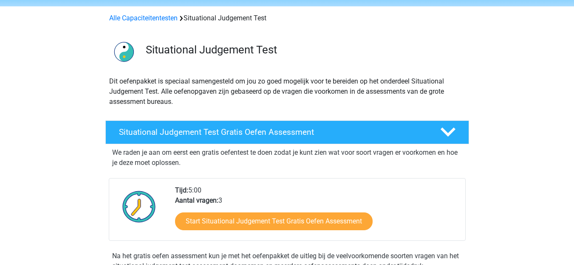
scroll to position [42, 0]
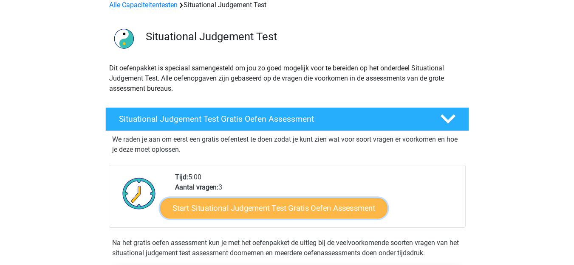
click at [250, 207] on link "Start Situational Judgement Test Gratis Oefen Assessment" at bounding box center [273, 208] width 227 height 20
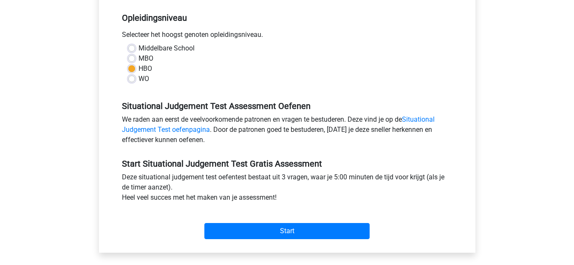
scroll to position [212, 0]
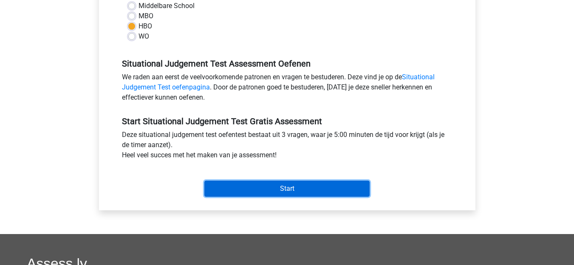
click at [291, 187] on input "Start" at bounding box center [286, 189] width 165 height 16
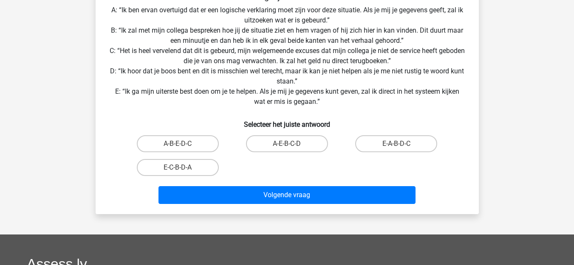
scroll to position [170, 0]
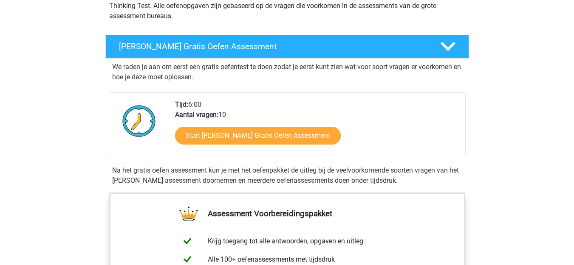
scroll to position [127, 0]
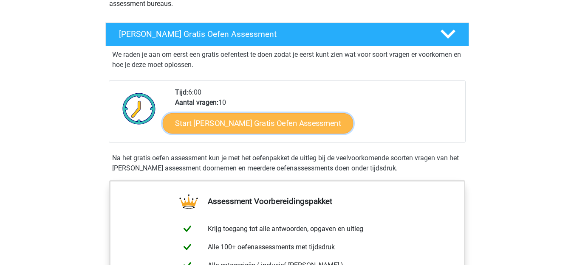
click at [217, 114] on link "Start Watson Glaser Gratis Oefen Assessment" at bounding box center [258, 123] width 191 height 20
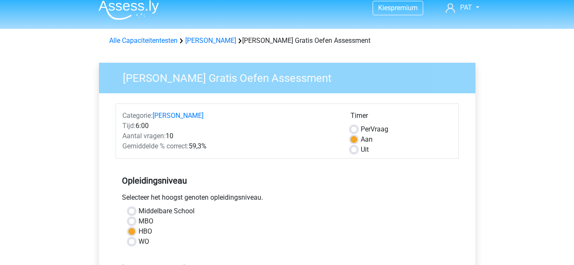
scroll to position [212, 0]
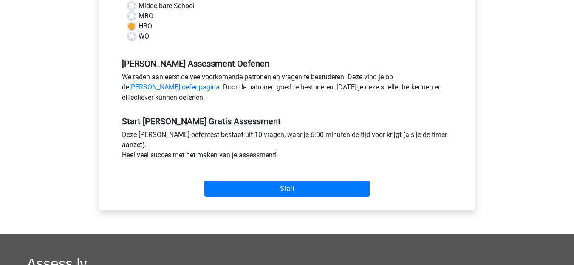
click at [274, 180] on div "Start" at bounding box center [286, 182] width 343 height 30
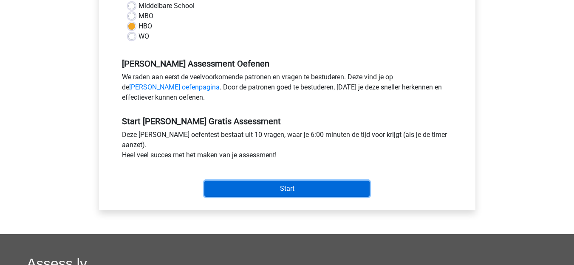
click at [276, 186] on input "Start" at bounding box center [286, 189] width 165 height 16
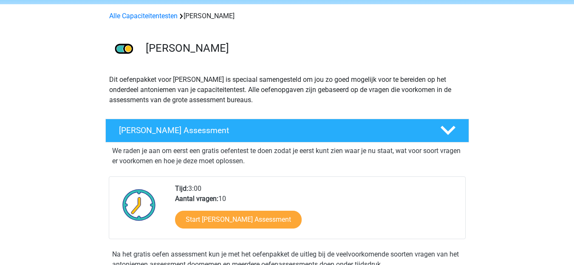
scroll to position [127, 0]
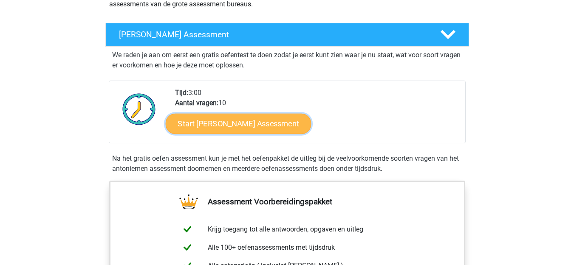
click at [294, 118] on link "Start Antoniemen Gratis Oefen Assessment" at bounding box center [238, 123] width 146 height 20
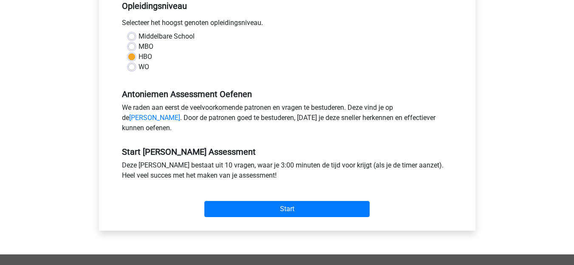
scroll to position [255, 0]
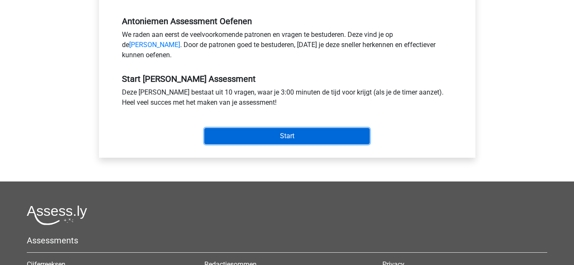
click at [295, 144] on input "Start" at bounding box center [286, 136] width 165 height 16
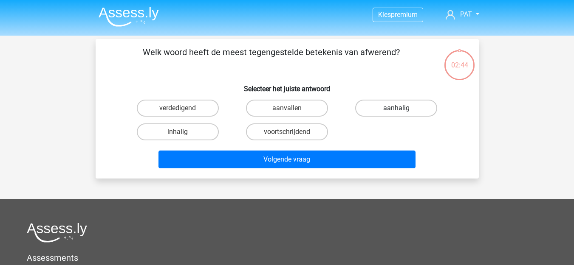
click at [409, 108] on label "aanhalig" at bounding box center [396, 108] width 82 height 17
click at [402, 108] on input "aanhalig" at bounding box center [399, 111] width 6 height 6
radio input "true"
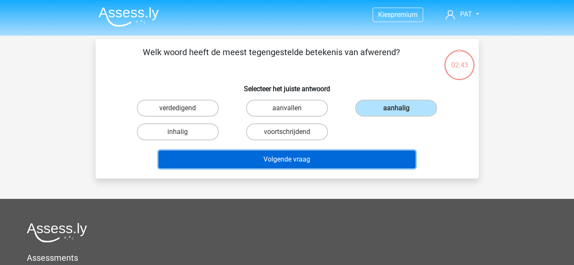
click at [345, 154] on button "Volgende vraag" at bounding box center [286, 160] width 257 height 18
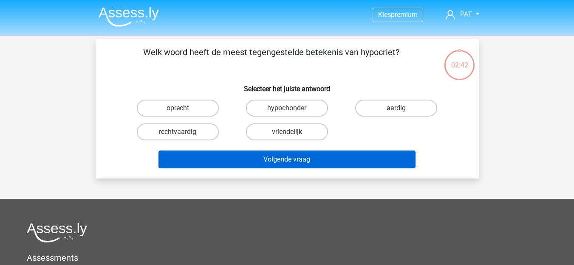
scroll to position [39, 0]
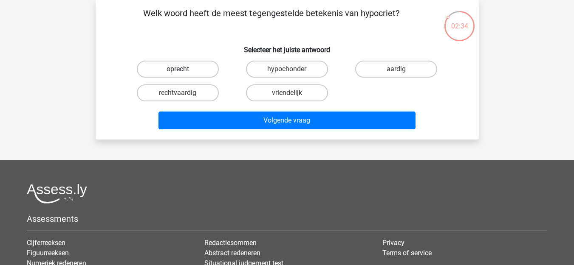
click at [171, 66] on label "oprecht" at bounding box center [178, 69] width 82 height 17
click at [177, 69] on input "oprecht" at bounding box center [180, 72] width 6 height 6
radio input "true"
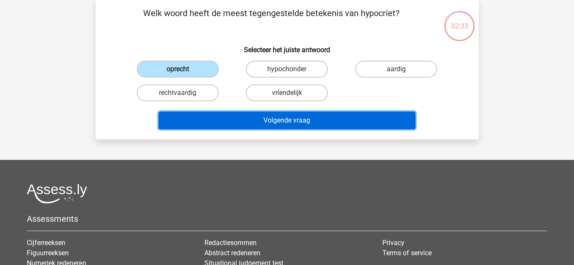
click at [293, 123] on button "Volgende vraag" at bounding box center [286, 121] width 257 height 18
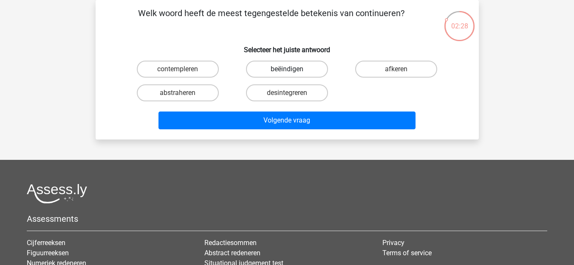
click at [292, 67] on label "beëindigen" at bounding box center [287, 69] width 82 height 17
click at [292, 69] on input "beëindigen" at bounding box center [290, 72] width 6 height 6
radio input "true"
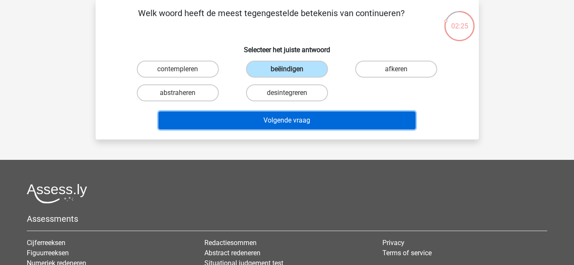
click at [300, 119] on button "Volgende vraag" at bounding box center [286, 121] width 257 height 18
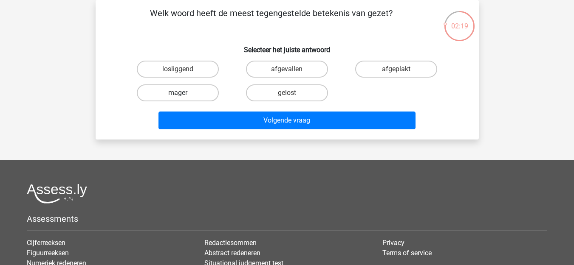
click at [185, 93] on label "mager" at bounding box center [178, 92] width 82 height 17
click at [183, 93] on input "mager" at bounding box center [180, 96] width 6 height 6
radio input "true"
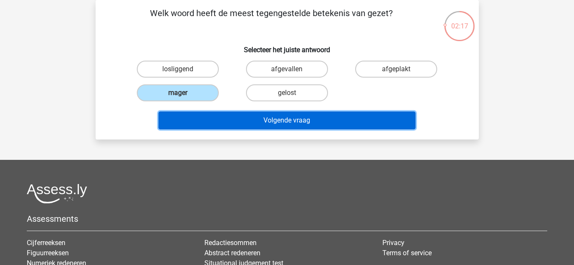
click at [295, 119] on button "Volgende vraag" at bounding box center [286, 121] width 257 height 18
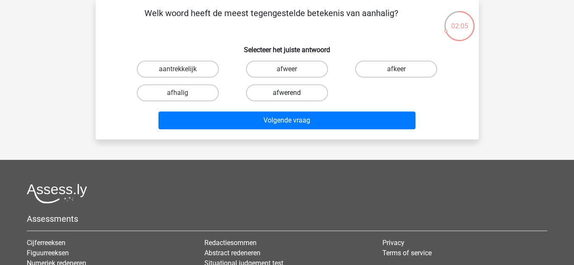
click at [284, 94] on label "afwerend" at bounding box center [287, 92] width 82 height 17
click at [287, 94] on input "afwerend" at bounding box center [290, 96] width 6 height 6
radio input "true"
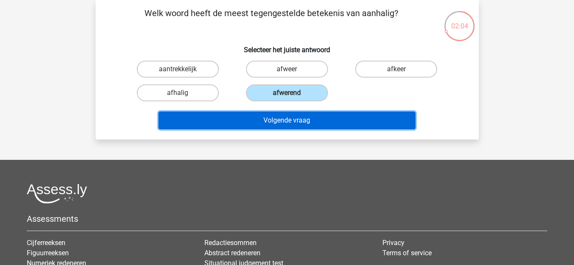
click at [306, 118] on button "Volgende vraag" at bounding box center [286, 121] width 257 height 18
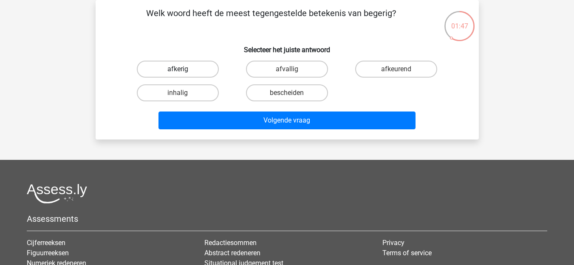
drag, startPoint x: 199, startPoint y: 68, endPoint x: 213, endPoint y: 71, distance: 13.9
click at [199, 68] on label "afkerig" at bounding box center [178, 69] width 82 height 17
click at [183, 69] on input "afkerig" at bounding box center [180, 72] width 6 height 6
radio input "true"
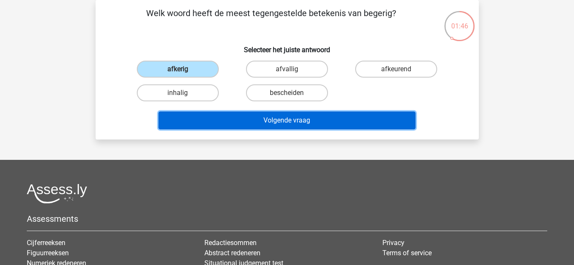
click at [291, 124] on button "Volgende vraag" at bounding box center [286, 121] width 257 height 18
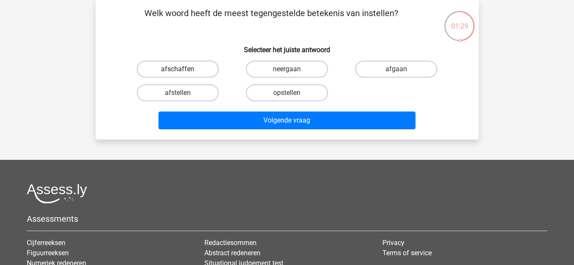
click at [194, 67] on label "afschaffen" at bounding box center [178, 69] width 82 height 17
click at [183, 69] on input "afschaffen" at bounding box center [180, 72] width 6 height 6
radio input "true"
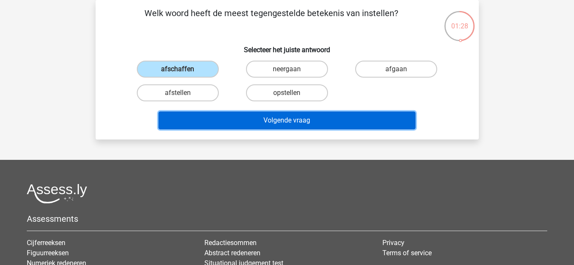
click at [292, 114] on button "Volgende vraag" at bounding box center [286, 121] width 257 height 18
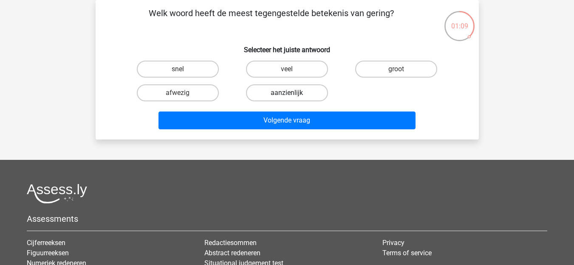
click at [294, 92] on label "aanzienlijk" at bounding box center [287, 92] width 82 height 17
click at [292, 93] on input "aanzienlijk" at bounding box center [290, 96] width 6 height 6
radio input "true"
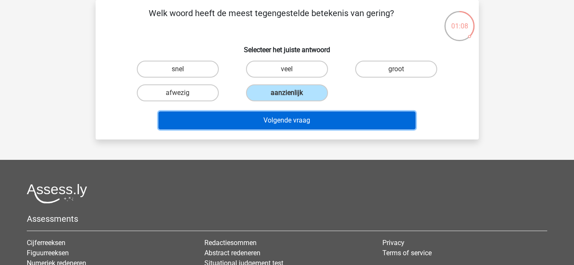
click at [301, 117] on button "Volgende vraag" at bounding box center [286, 121] width 257 height 18
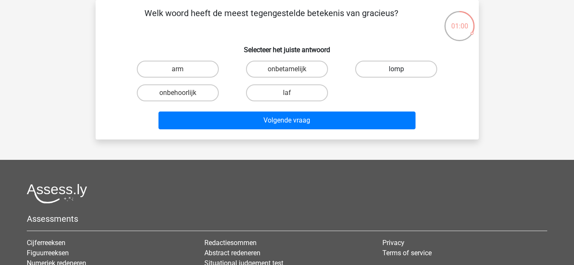
click at [402, 70] on label "lomp" at bounding box center [396, 69] width 82 height 17
click at [402, 70] on input "lomp" at bounding box center [399, 72] width 6 height 6
radio input "true"
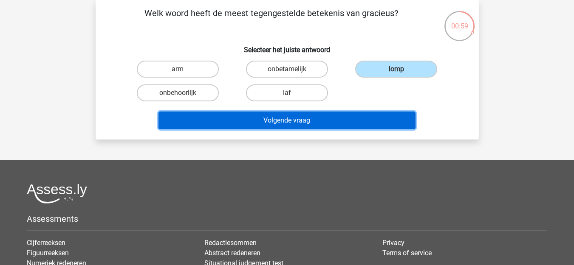
click at [327, 125] on button "Volgende vraag" at bounding box center [286, 121] width 257 height 18
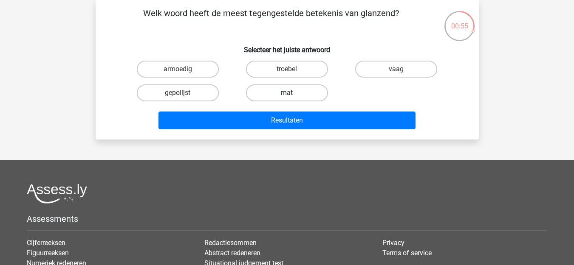
click at [308, 96] on label "mat" at bounding box center [287, 92] width 82 height 17
click at [292, 96] on input "mat" at bounding box center [290, 96] width 6 height 6
radio input "true"
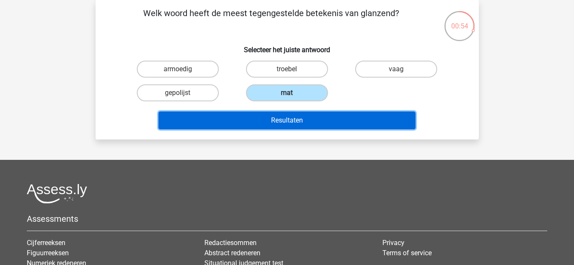
drag, startPoint x: 324, startPoint y: 115, endPoint x: 327, endPoint y: 112, distance: 4.5
click at [326, 113] on button "Resultaten" at bounding box center [286, 121] width 257 height 18
